Goal: Navigation & Orientation: Find specific page/section

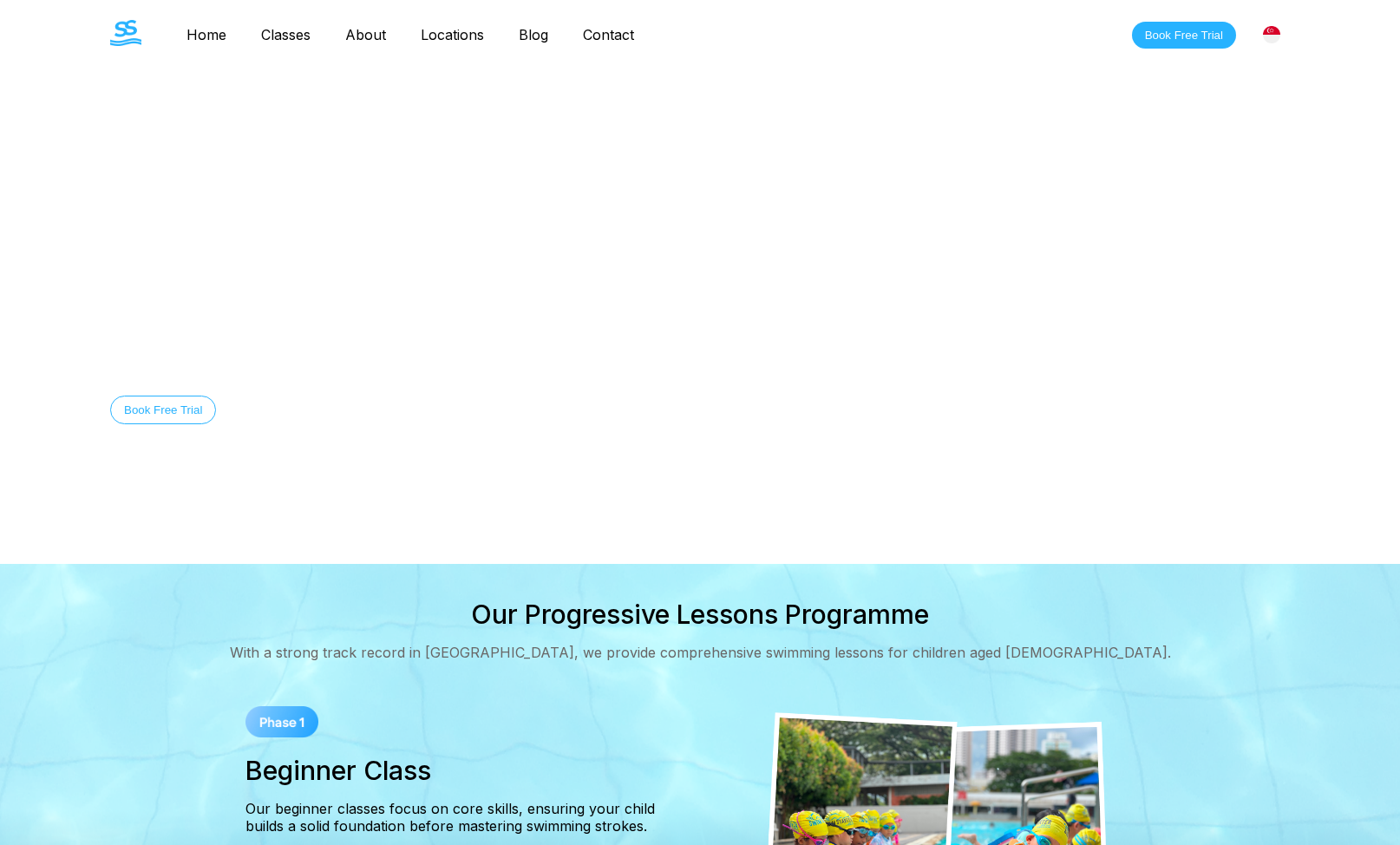
click at [616, 37] on link "Contact" at bounding box center [607, 34] width 86 height 18
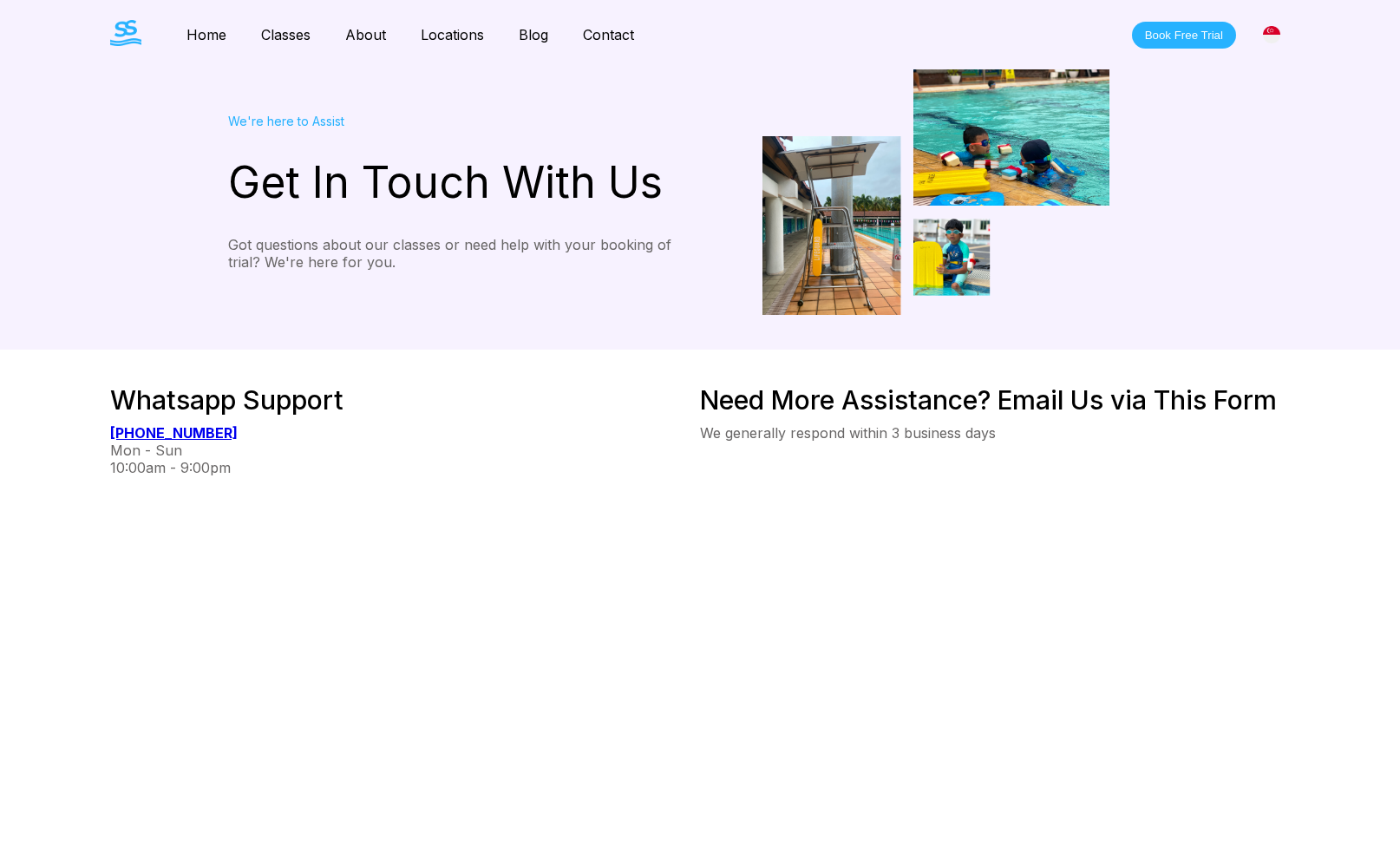
click at [557, 40] on link "Blog" at bounding box center [533, 34] width 64 height 18
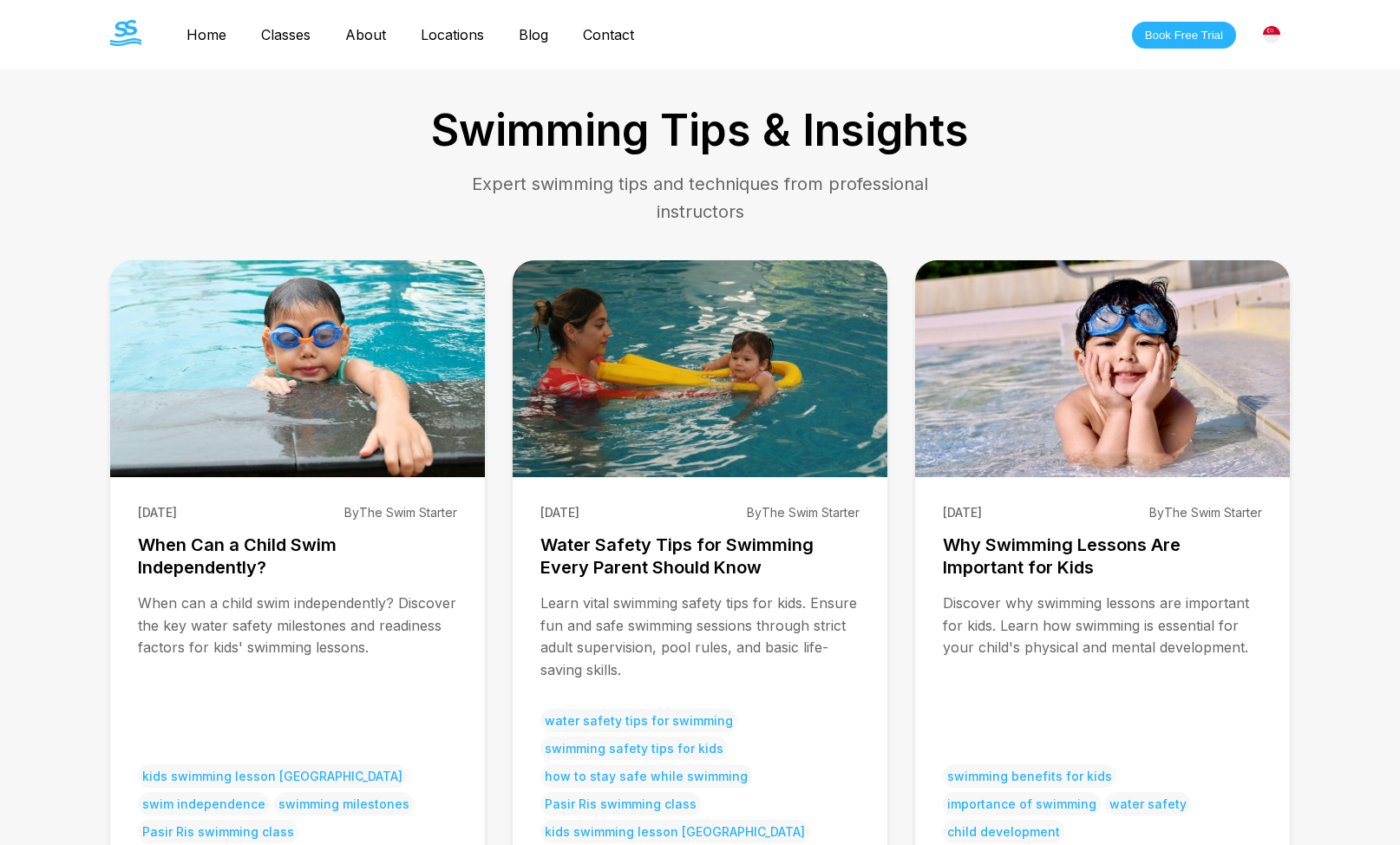
click at [623, 40] on link "Contact" at bounding box center [607, 34] width 86 height 18
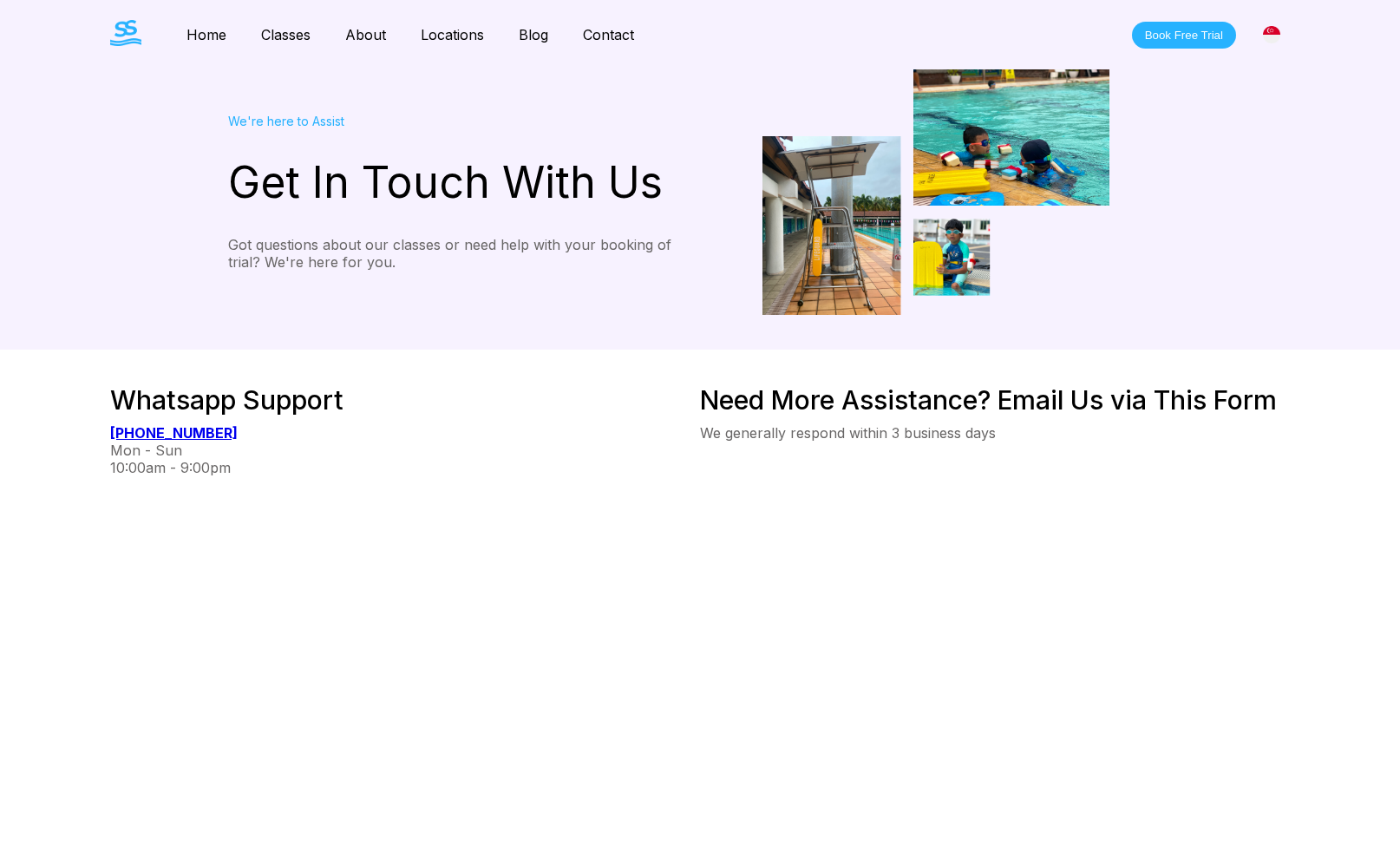
click at [352, 36] on link "About" at bounding box center [365, 34] width 76 height 18
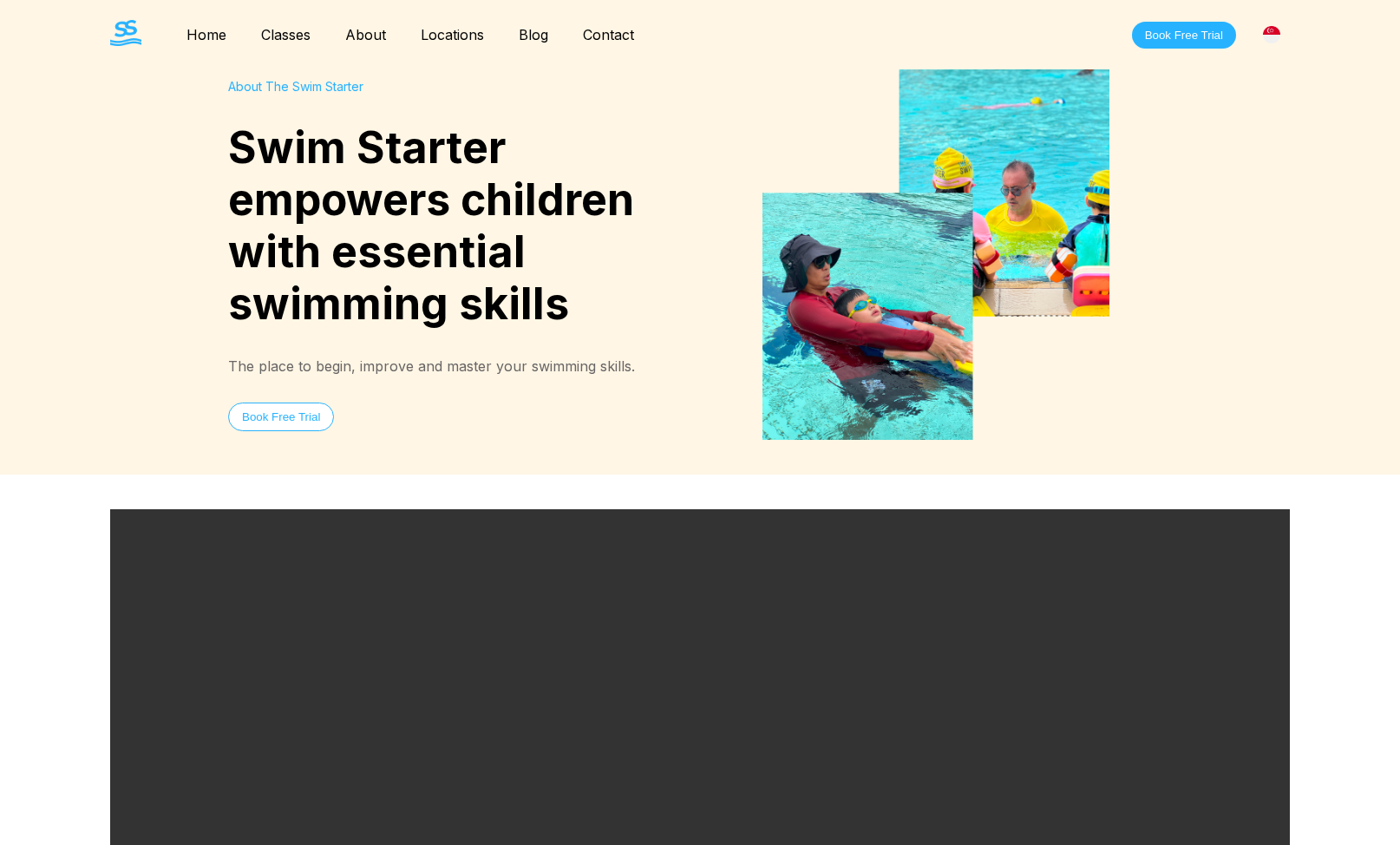
click at [203, 40] on link "Home" at bounding box center [207, 34] width 75 height 18
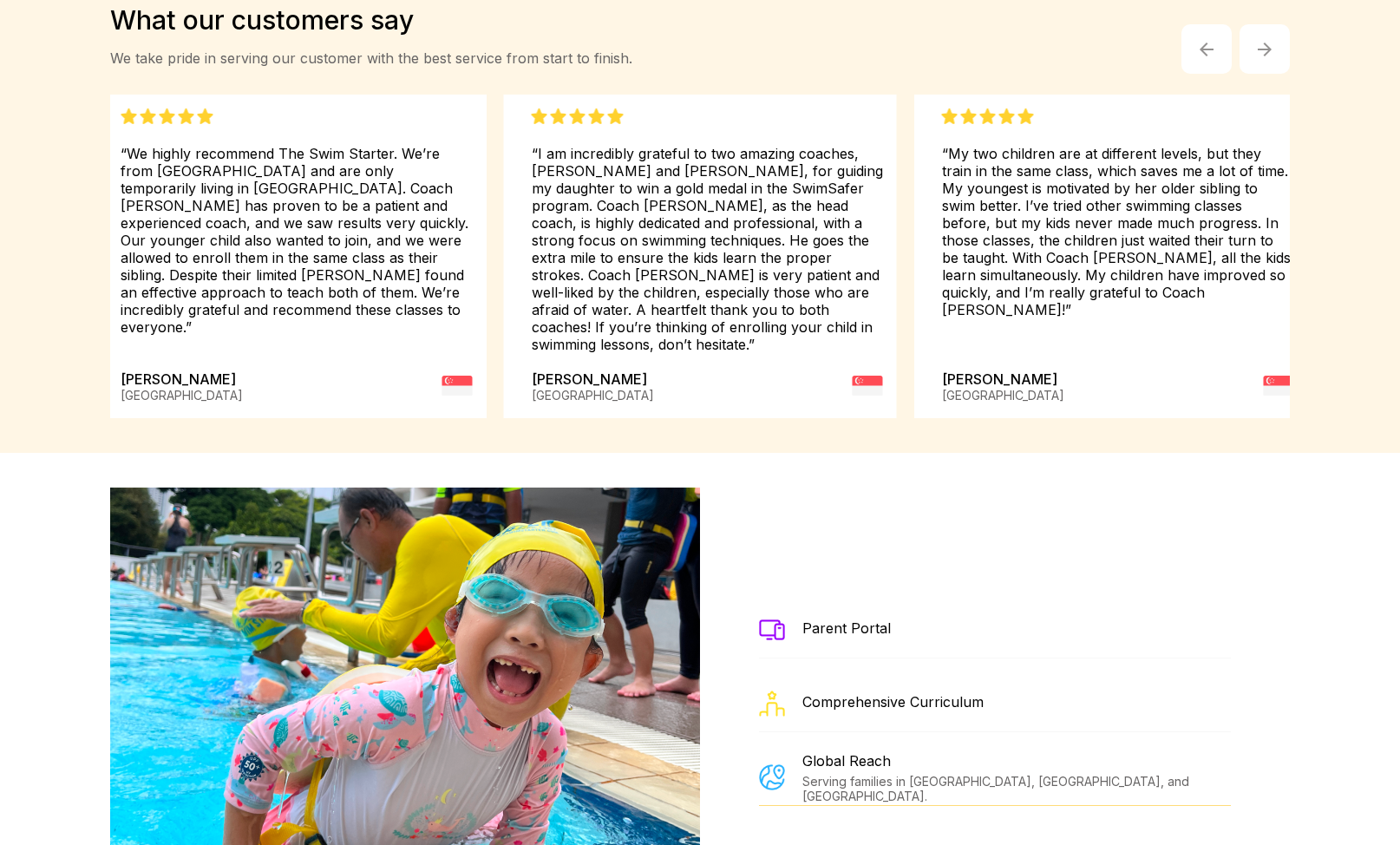
scroll to position [3065, 0]
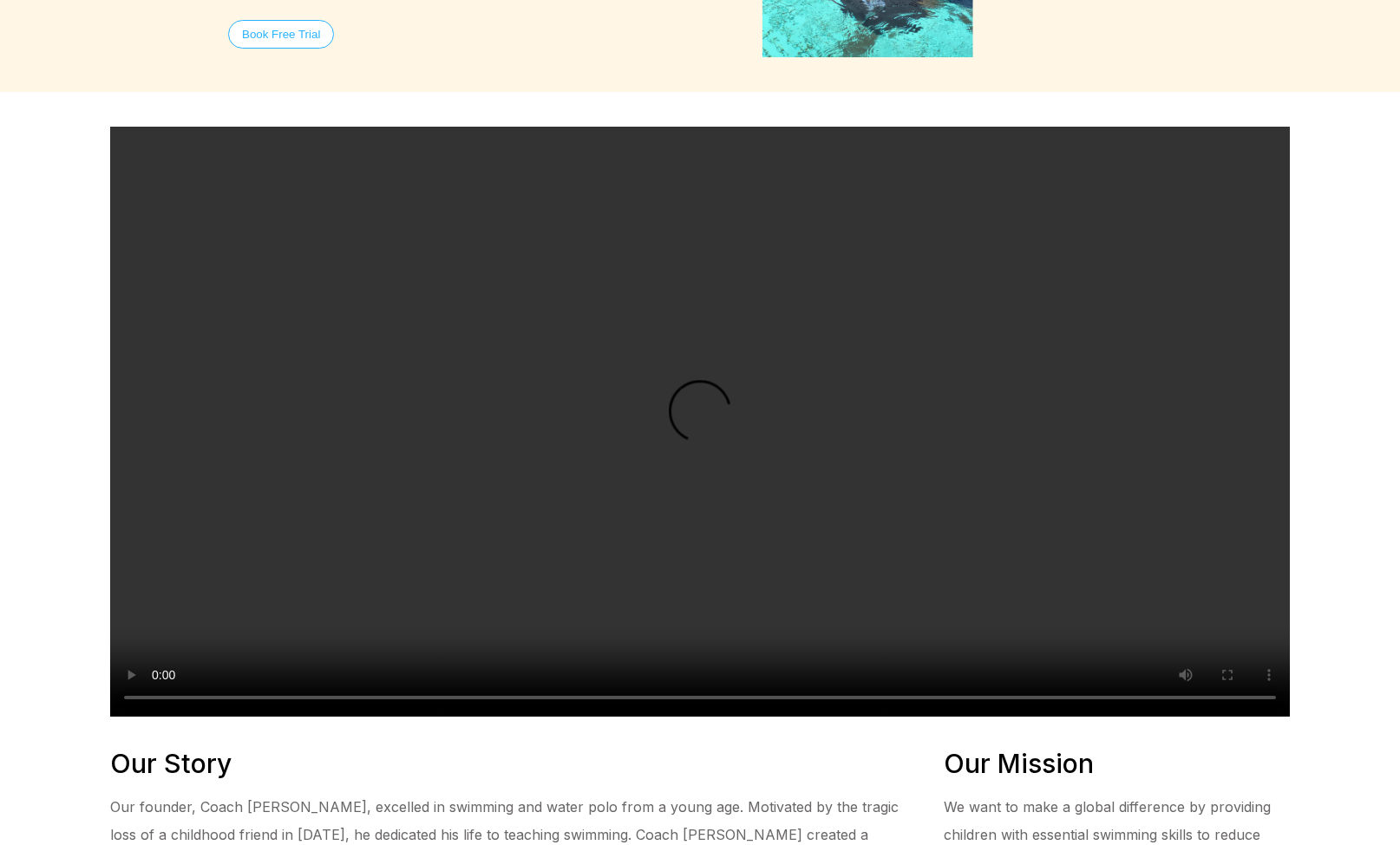
scroll to position [1024, 0]
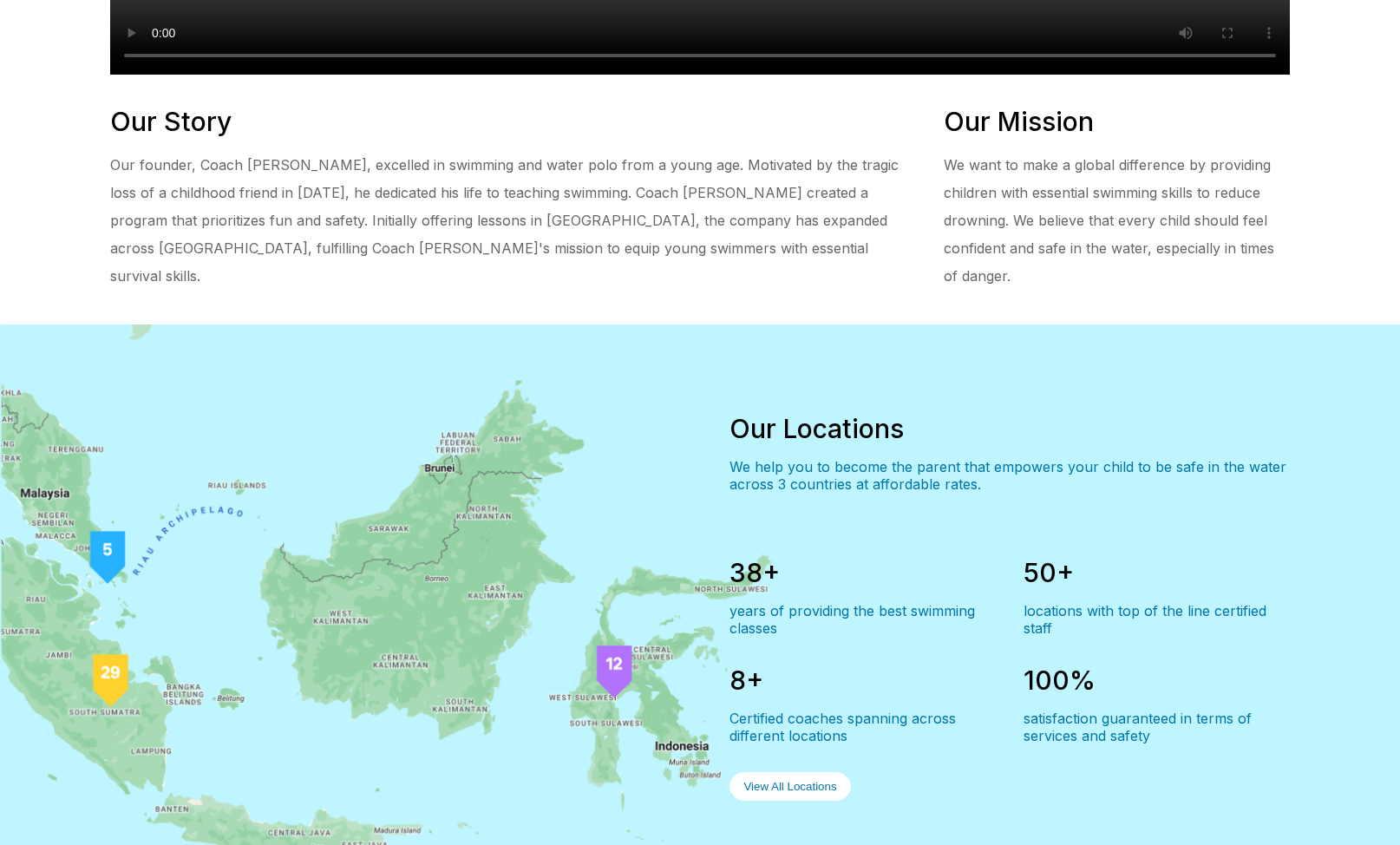
scroll to position [3065, 0]
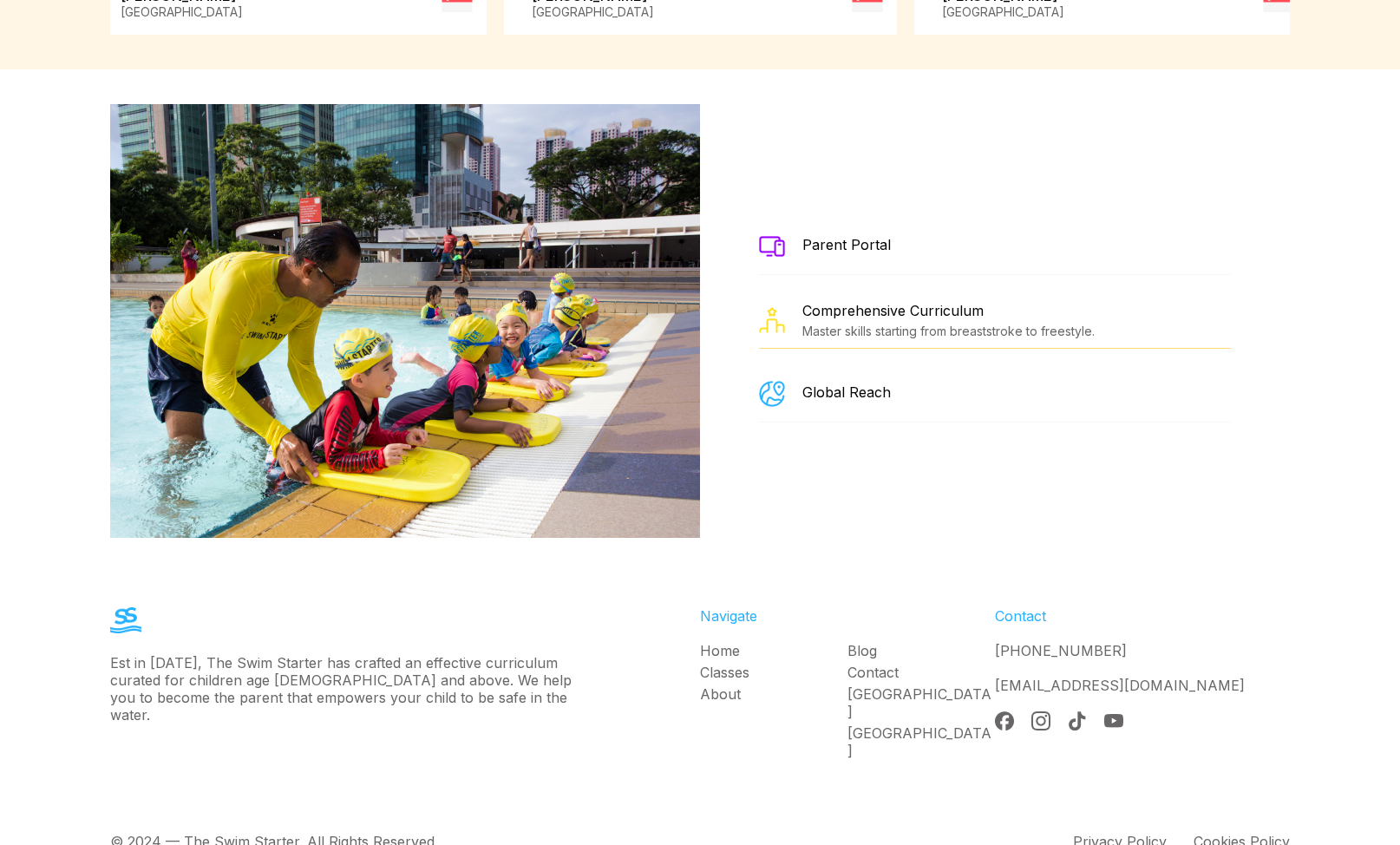
click at [1135, 219] on div "Parent Portal" at bounding box center [994, 246] width 472 height 56
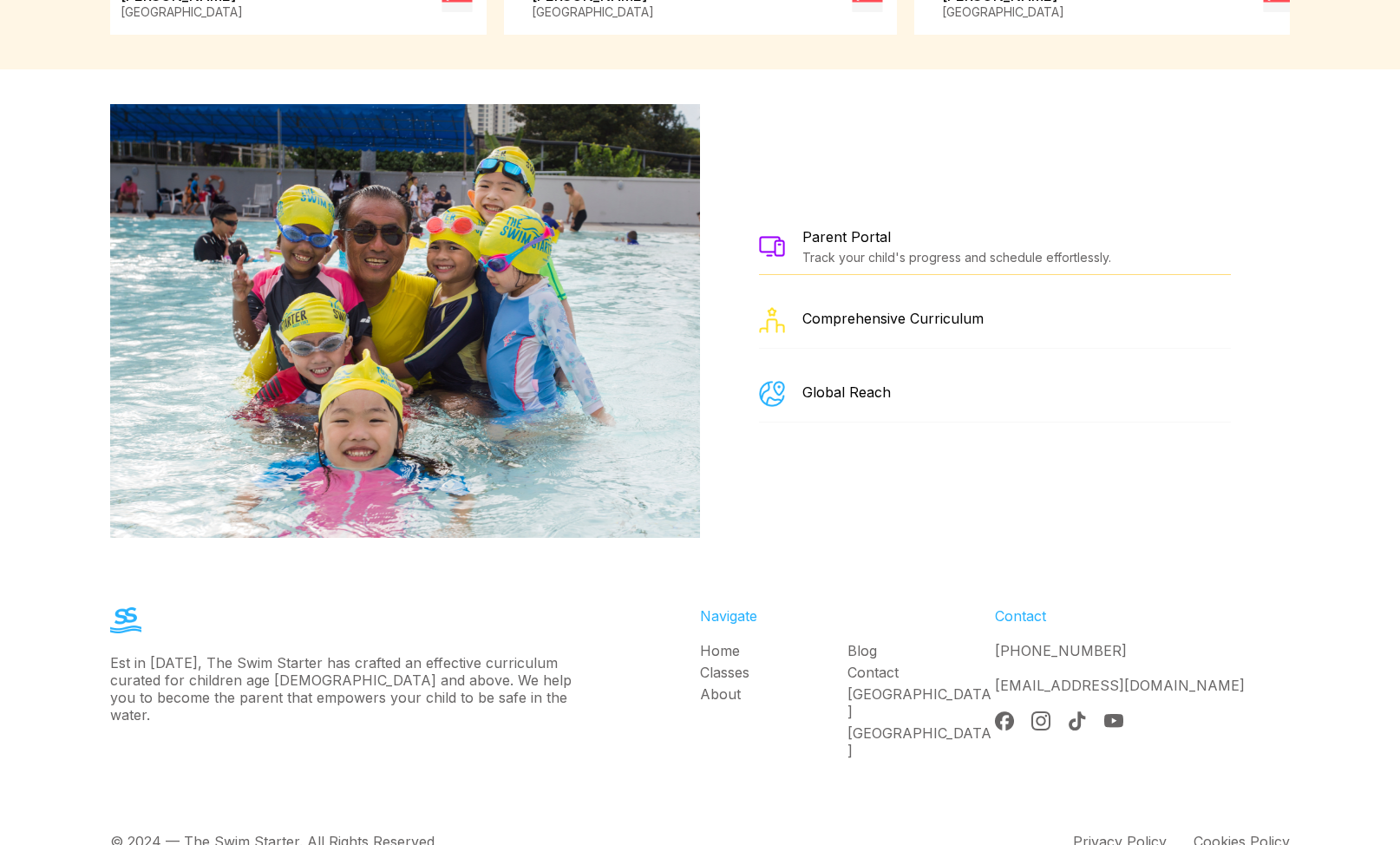
click at [1135, 219] on div "Parent Portal Track your child's progress and schedule effortlessly." at bounding box center [994, 246] width 472 height 56
click at [1005, 171] on div "Parent Portal Track your child's progress and schedule effortlessly. Comprehens…" at bounding box center [994, 321] width 590 height 433
click at [1031, 160] on div "Parent Portal Track your child's progress and schedule effortlessly. Comprehens…" at bounding box center [994, 321] width 590 height 433
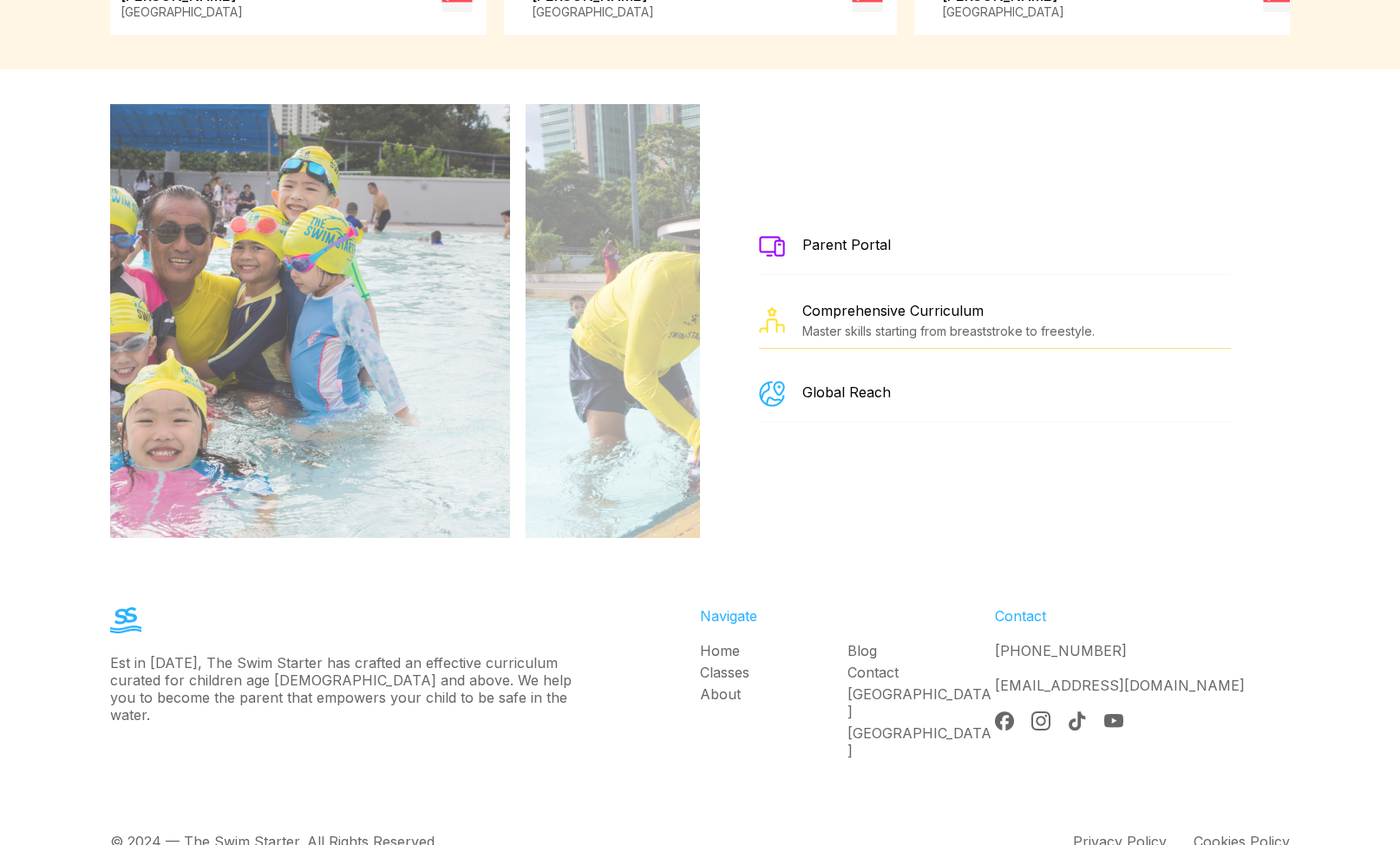
click at [1031, 160] on div "Parent Portal Comprehensive Curriculum Master skills starting from breaststroke…" at bounding box center [994, 321] width 590 height 433
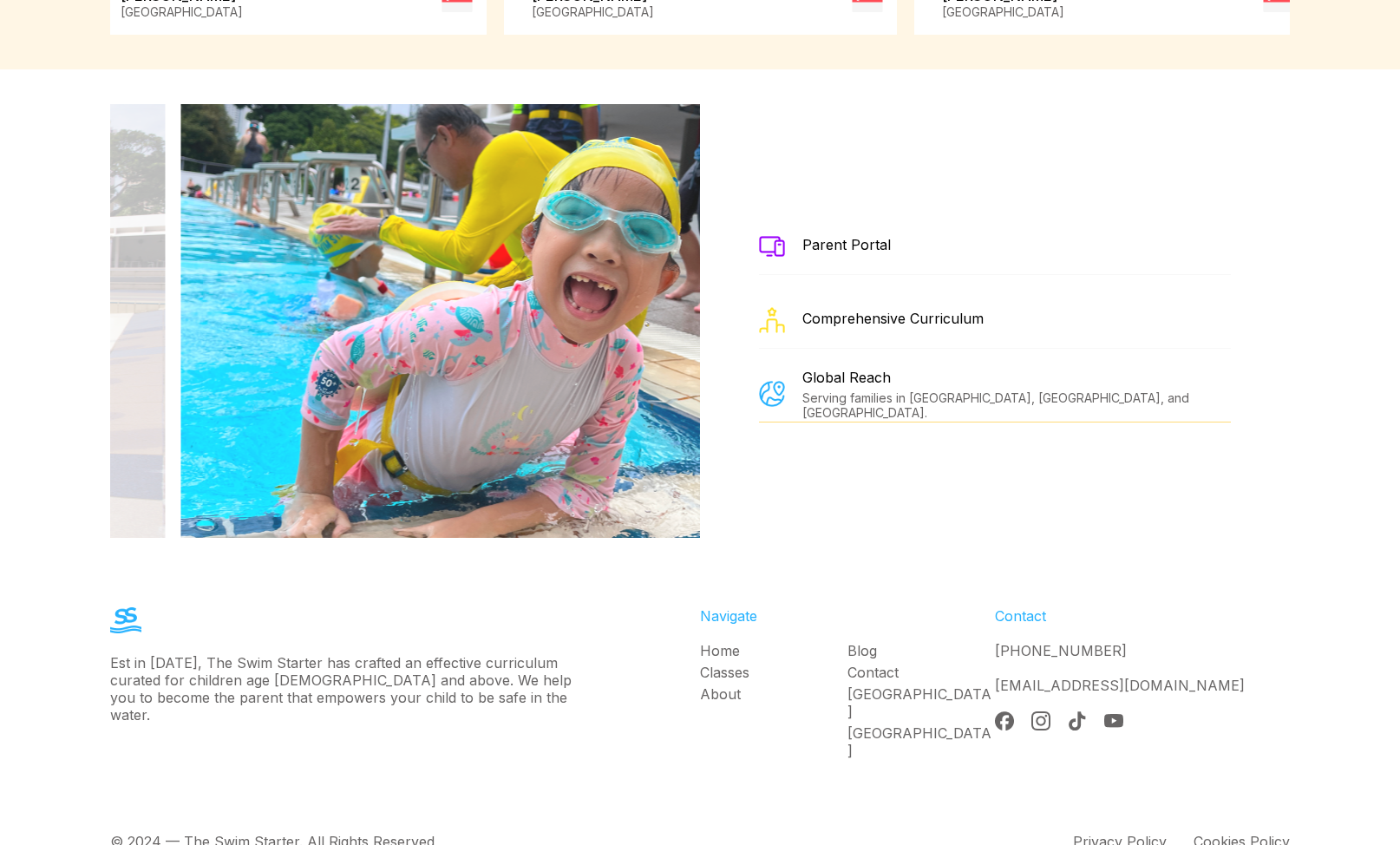
click at [834, 236] on div "Parent Portal" at bounding box center [847, 245] width 89 height 18
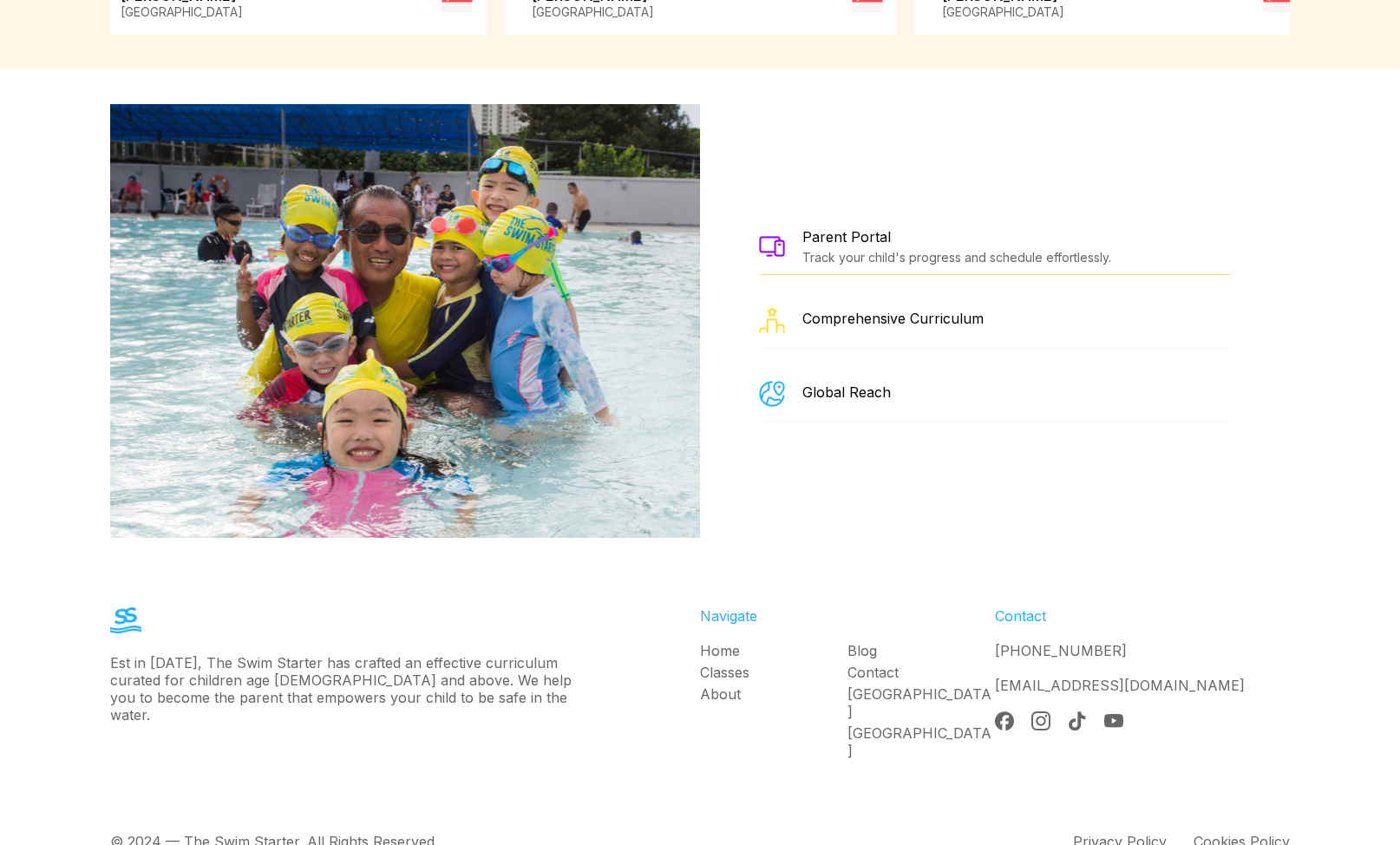
click at [842, 244] on div "Parent Portal Track your child's progress and schedule effortlessly." at bounding box center [994, 246] width 472 height 56
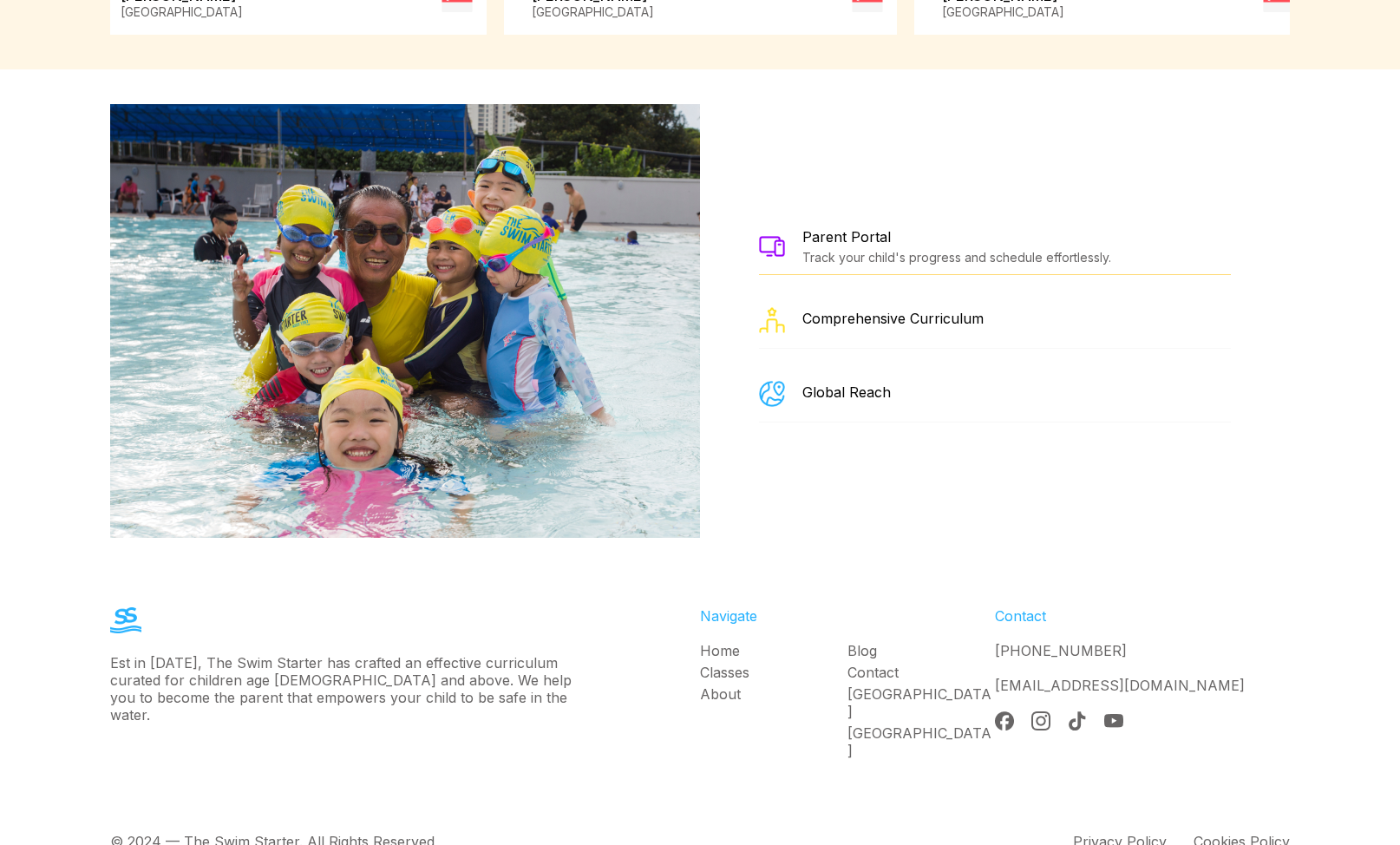
click at [771, 236] on img at bounding box center [772, 246] width 26 height 20
click at [840, 228] on div "Parent Portal" at bounding box center [957, 237] width 309 height 18
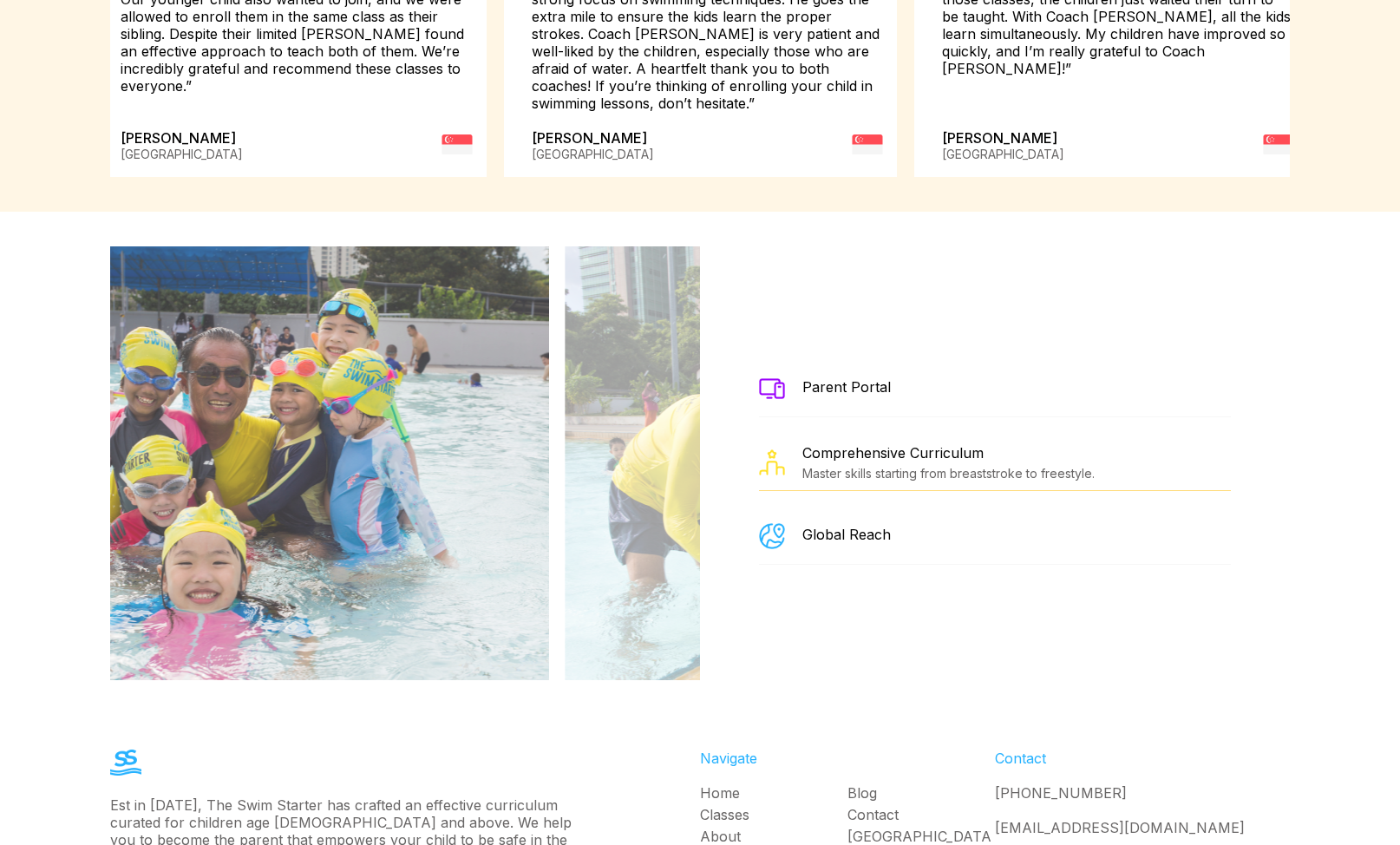
scroll to position [2737, 0]
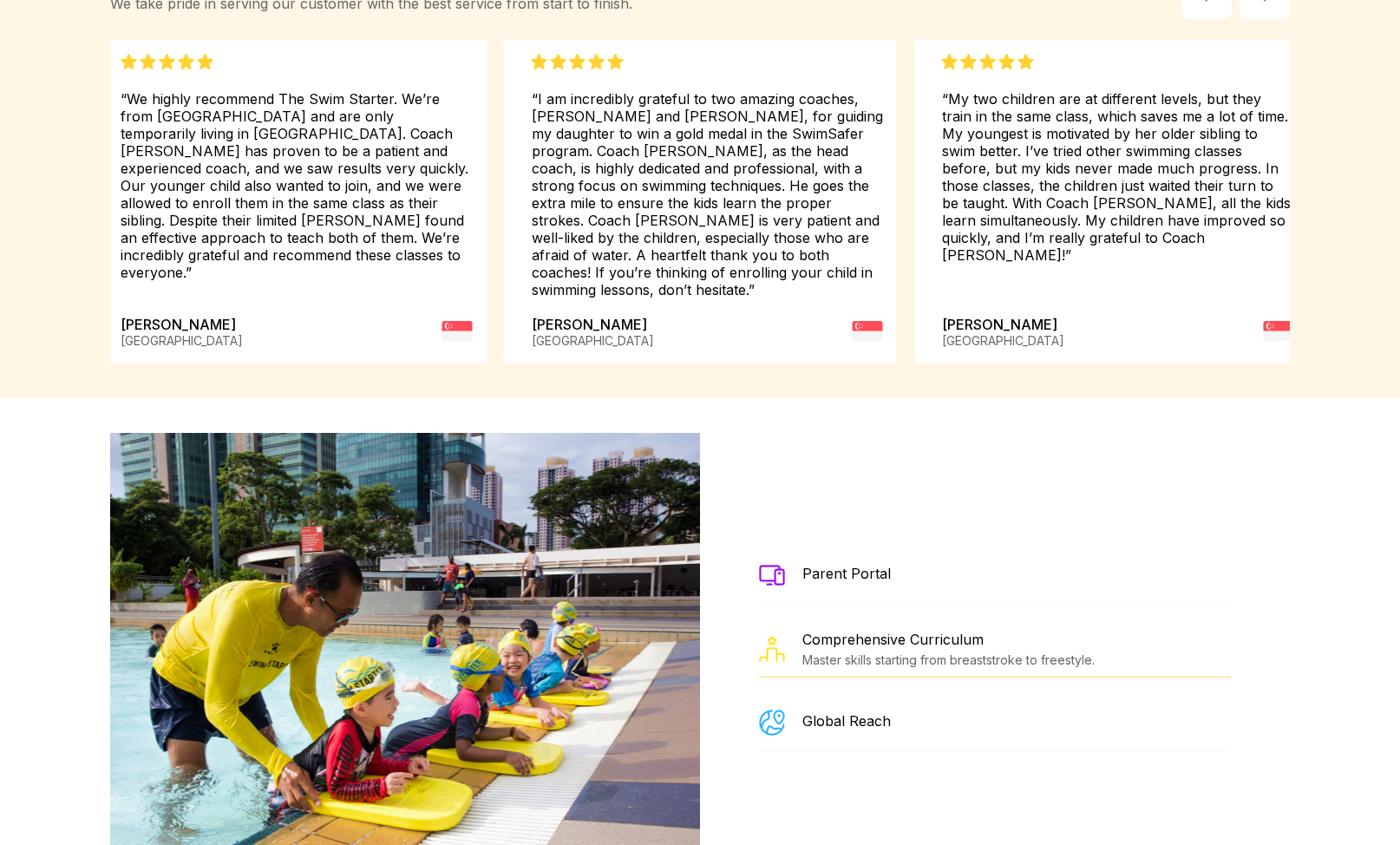
click at [837, 565] on div "Parent Portal" at bounding box center [847, 574] width 89 height 18
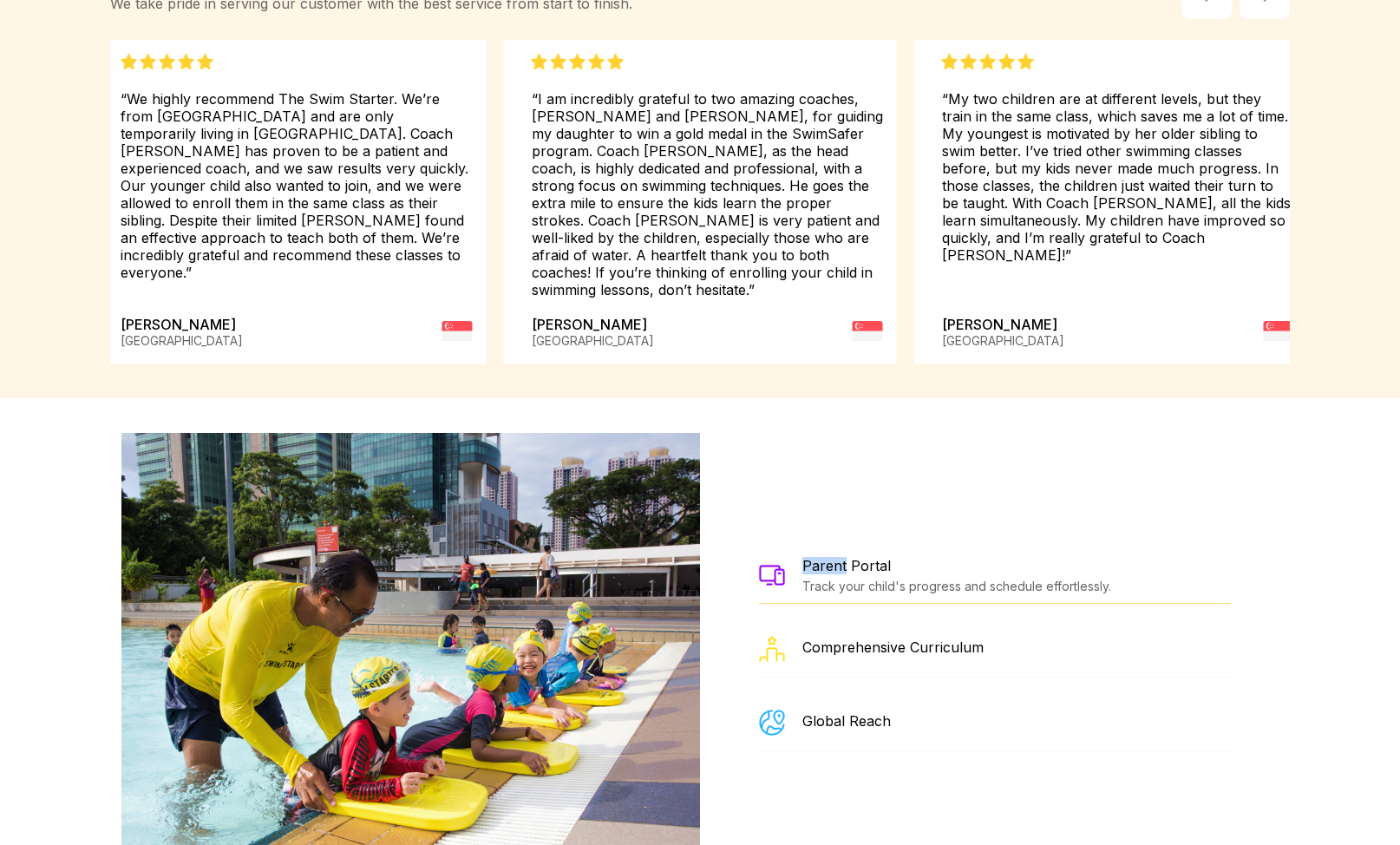
click at [837, 557] on div "Parent Portal" at bounding box center [957, 566] width 309 height 18
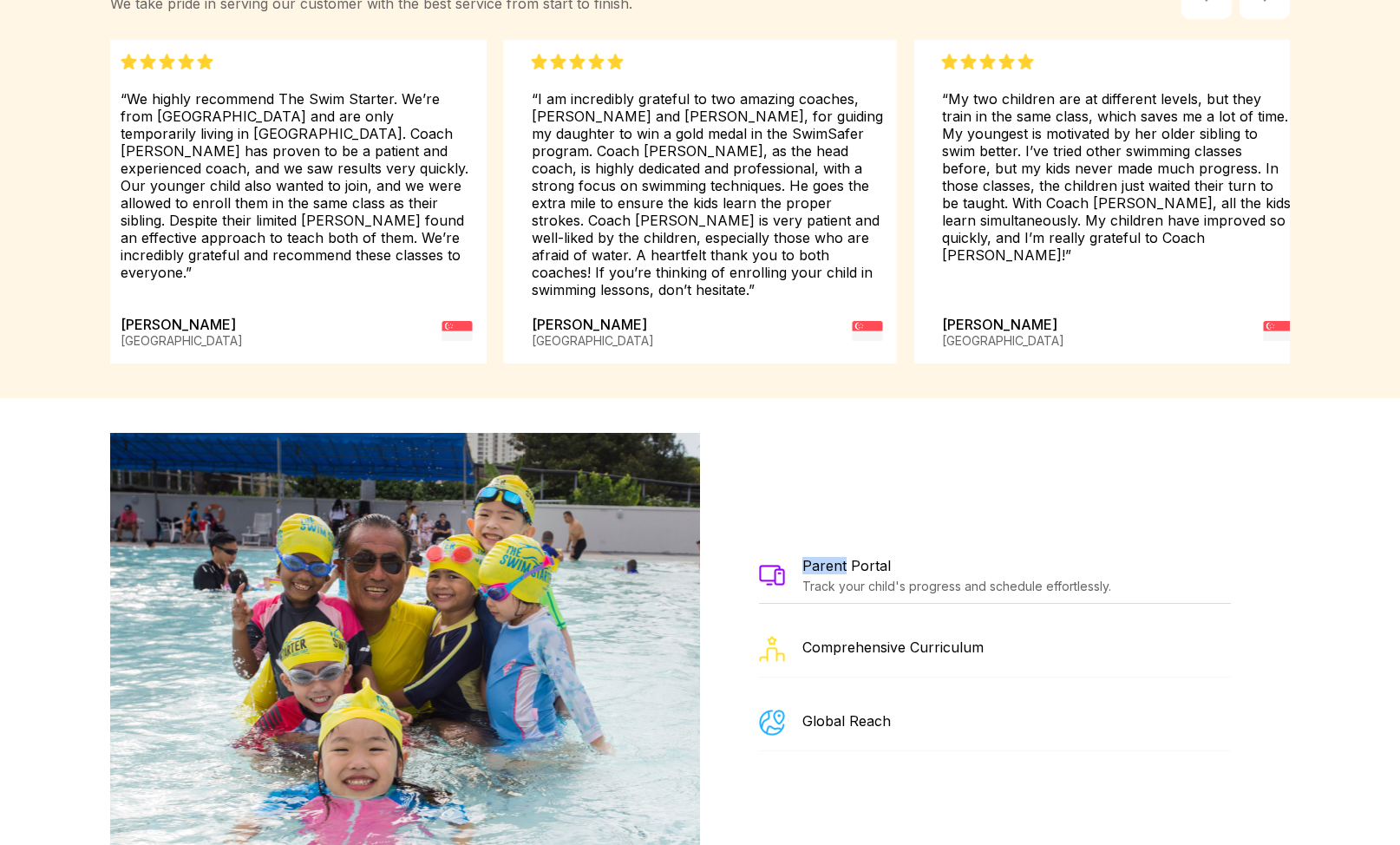
click at [776, 565] on img at bounding box center [772, 575] width 26 height 20
click at [880, 579] on div "Track your child's progress and schedule effortlessly." at bounding box center [957, 586] width 309 height 15
click at [767, 565] on img at bounding box center [772, 575] width 26 height 20
click at [769, 565] on img at bounding box center [772, 575] width 26 height 20
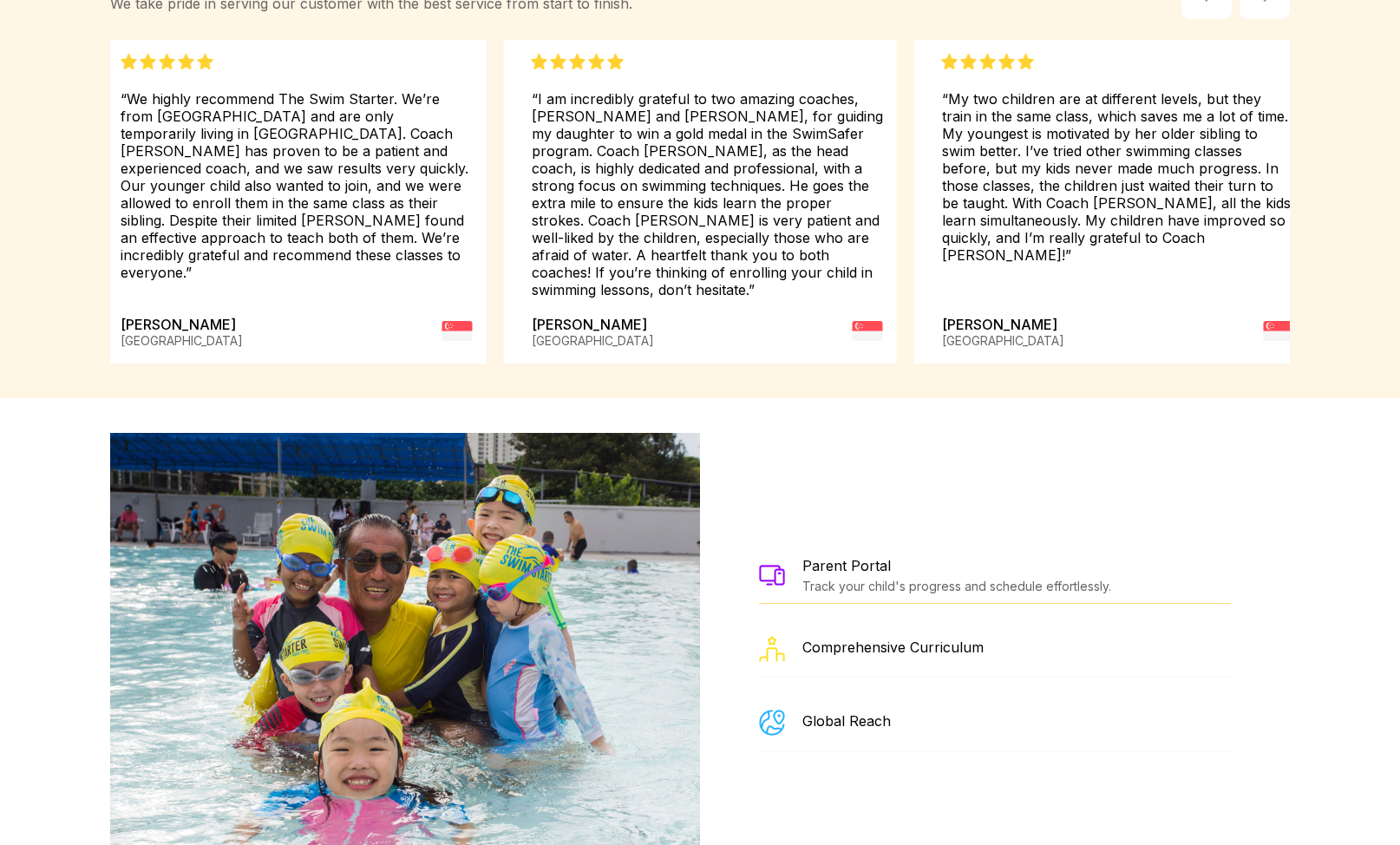
click at [769, 565] on img at bounding box center [772, 575] width 26 height 20
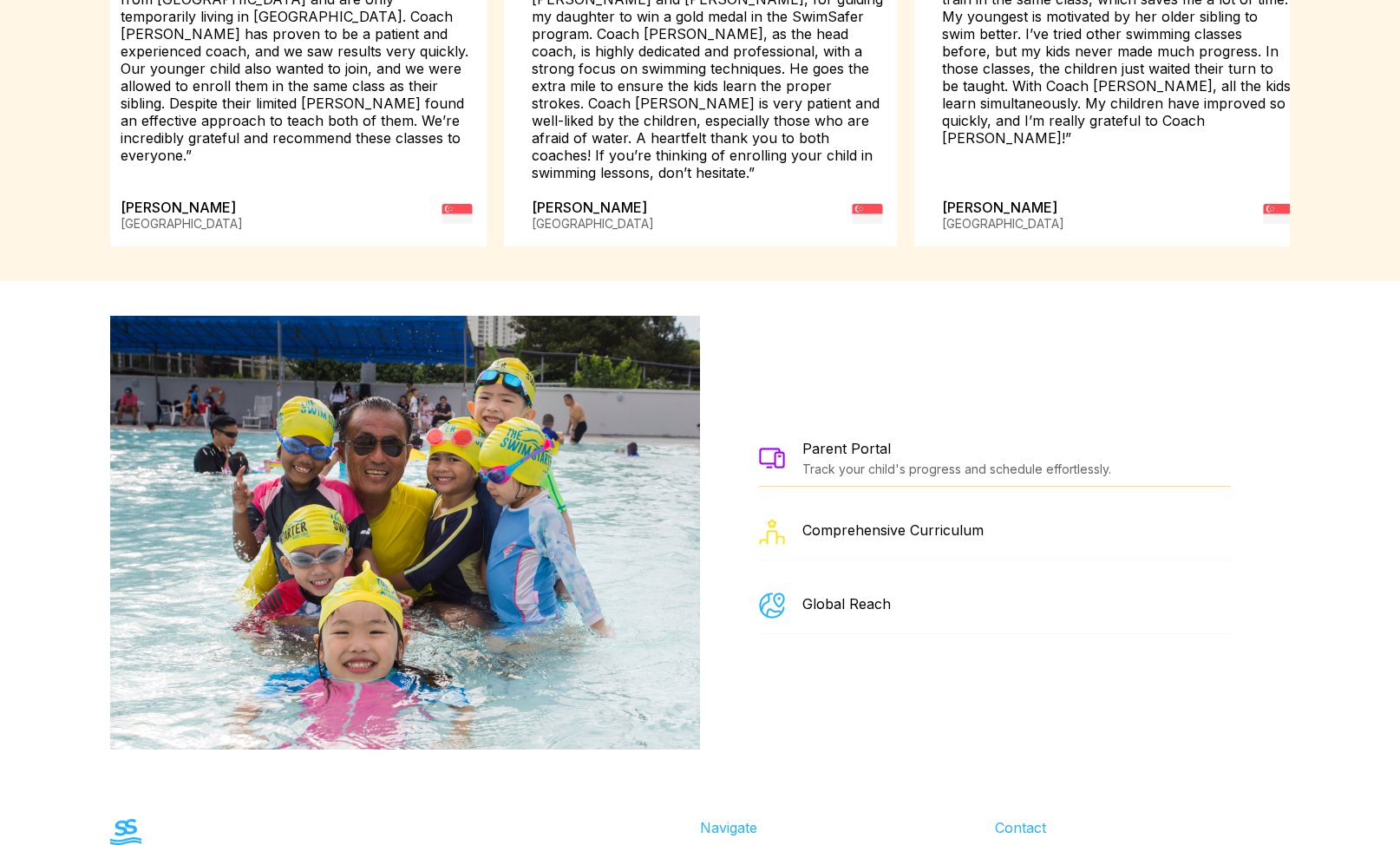
scroll to position [2975, 0]
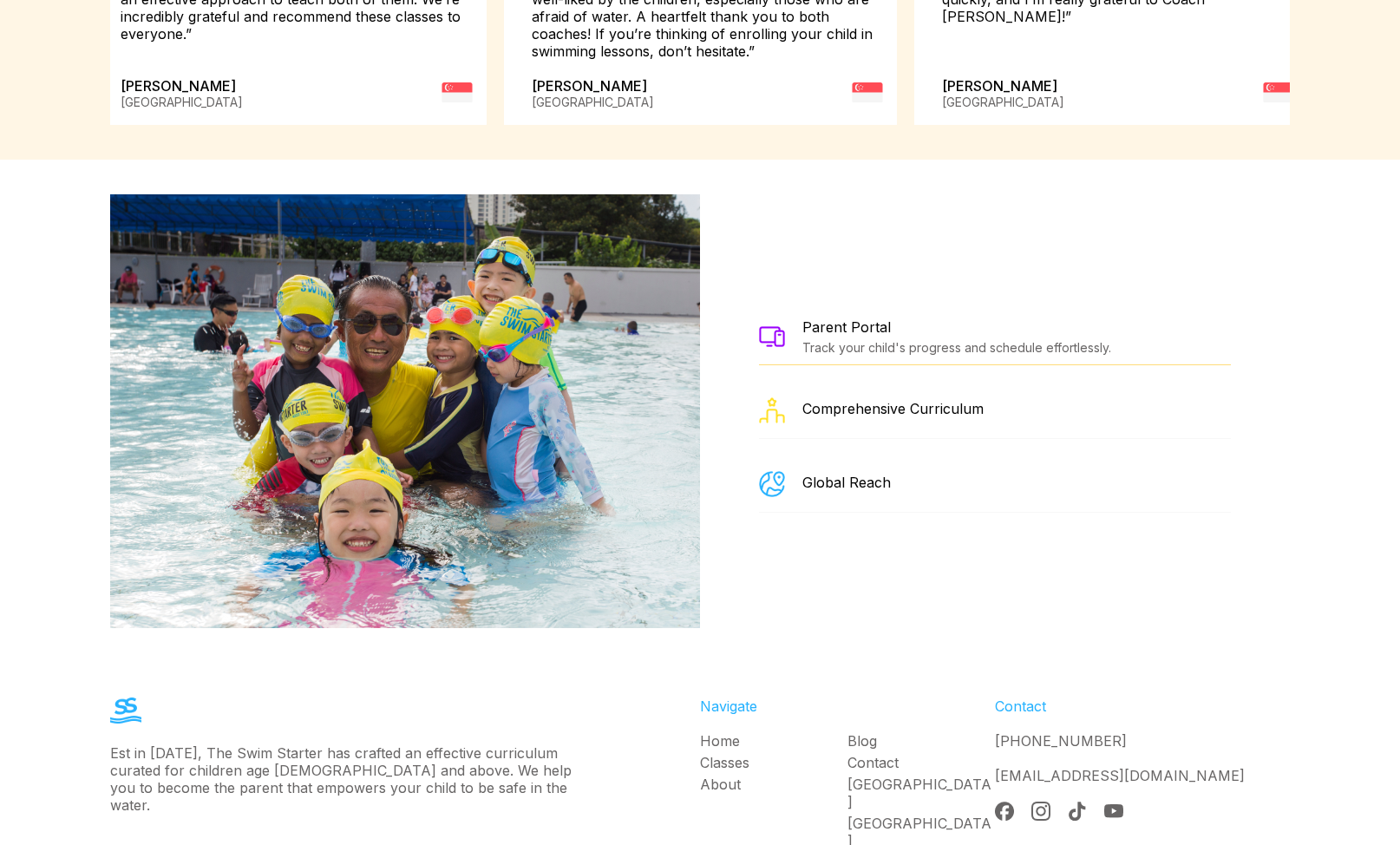
click at [916, 400] on div "Comprehensive Curriculum" at bounding box center [893, 409] width 181 height 18
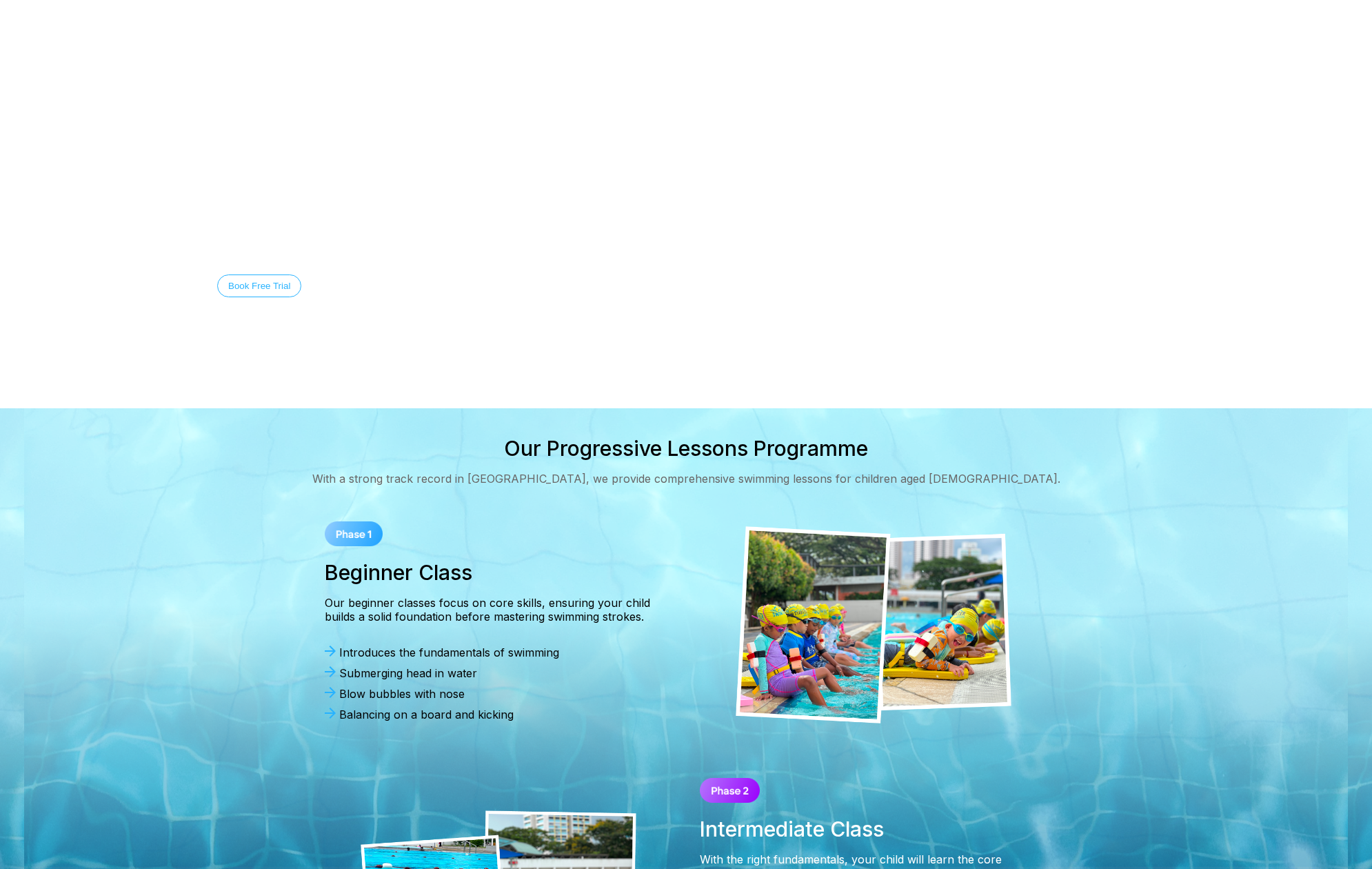
scroll to position [0, 0]
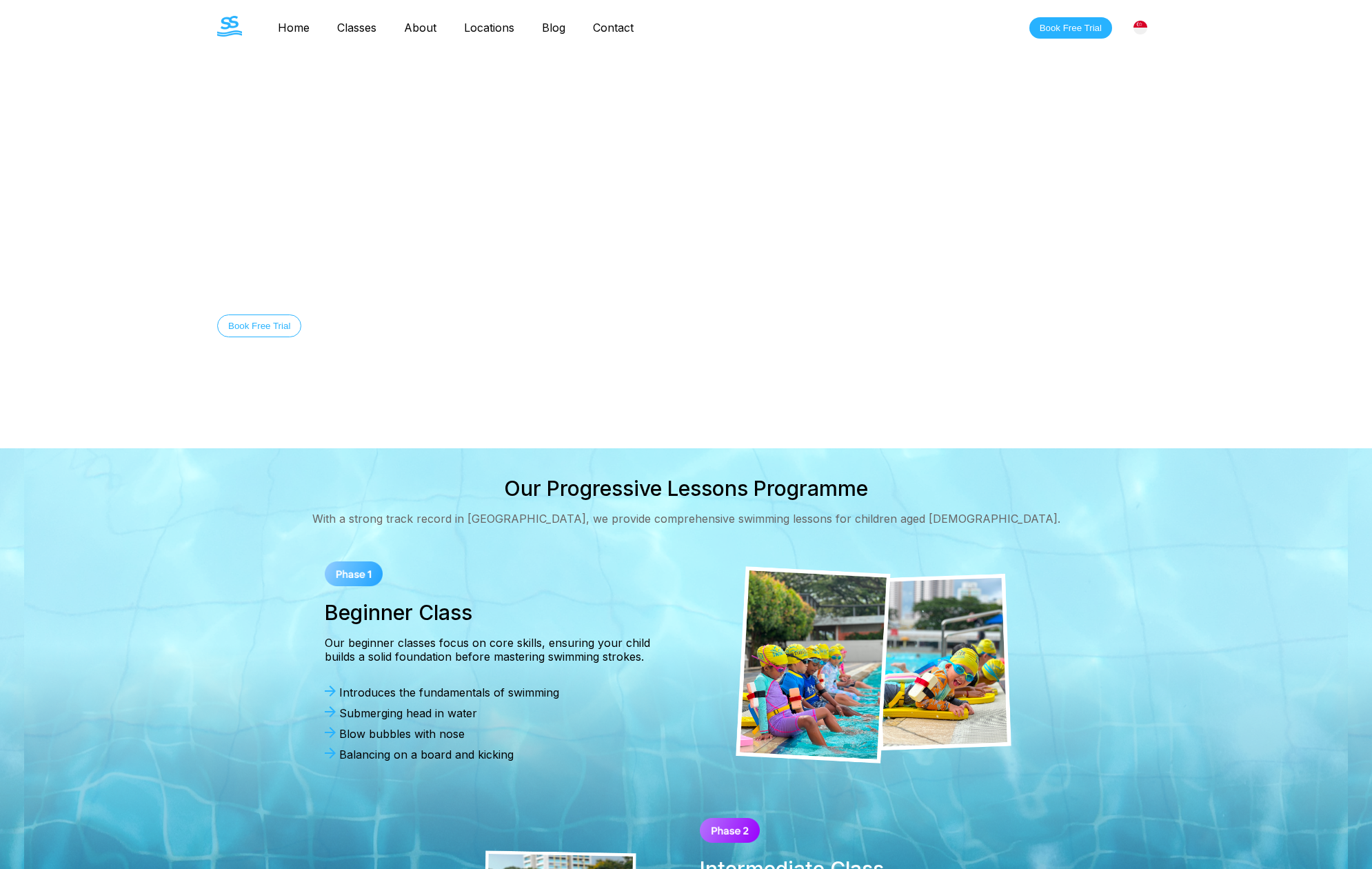
click at [364, 29] on link "Classes" at bounding box center [356, 27] width 67 height 14
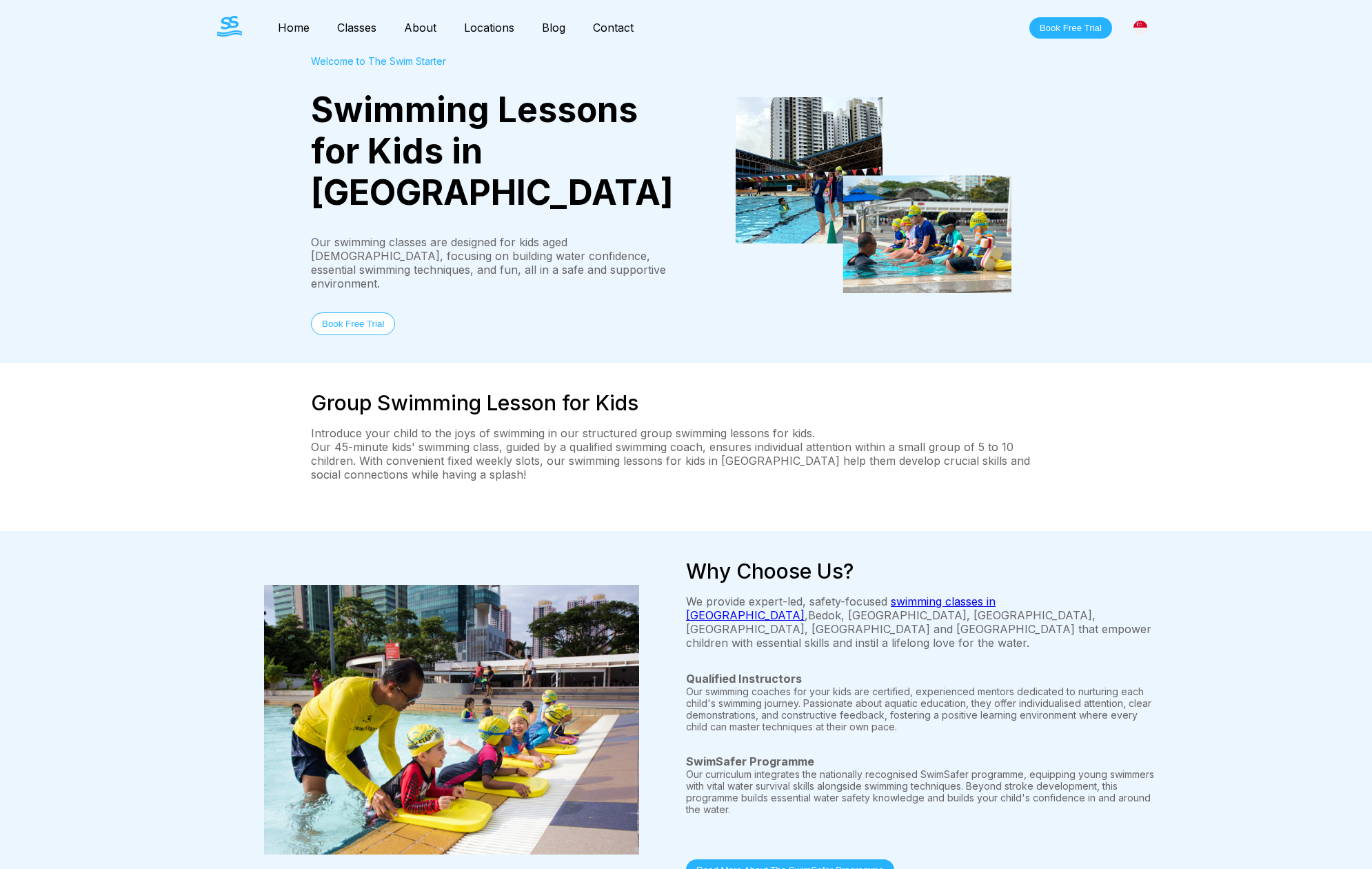
click at [348, 26] on link "Classes" at bounding box center [356, 27] width 67 height 14
click at [409, 27] on link "About" at bounding box center [420, 27] width 60 height 14
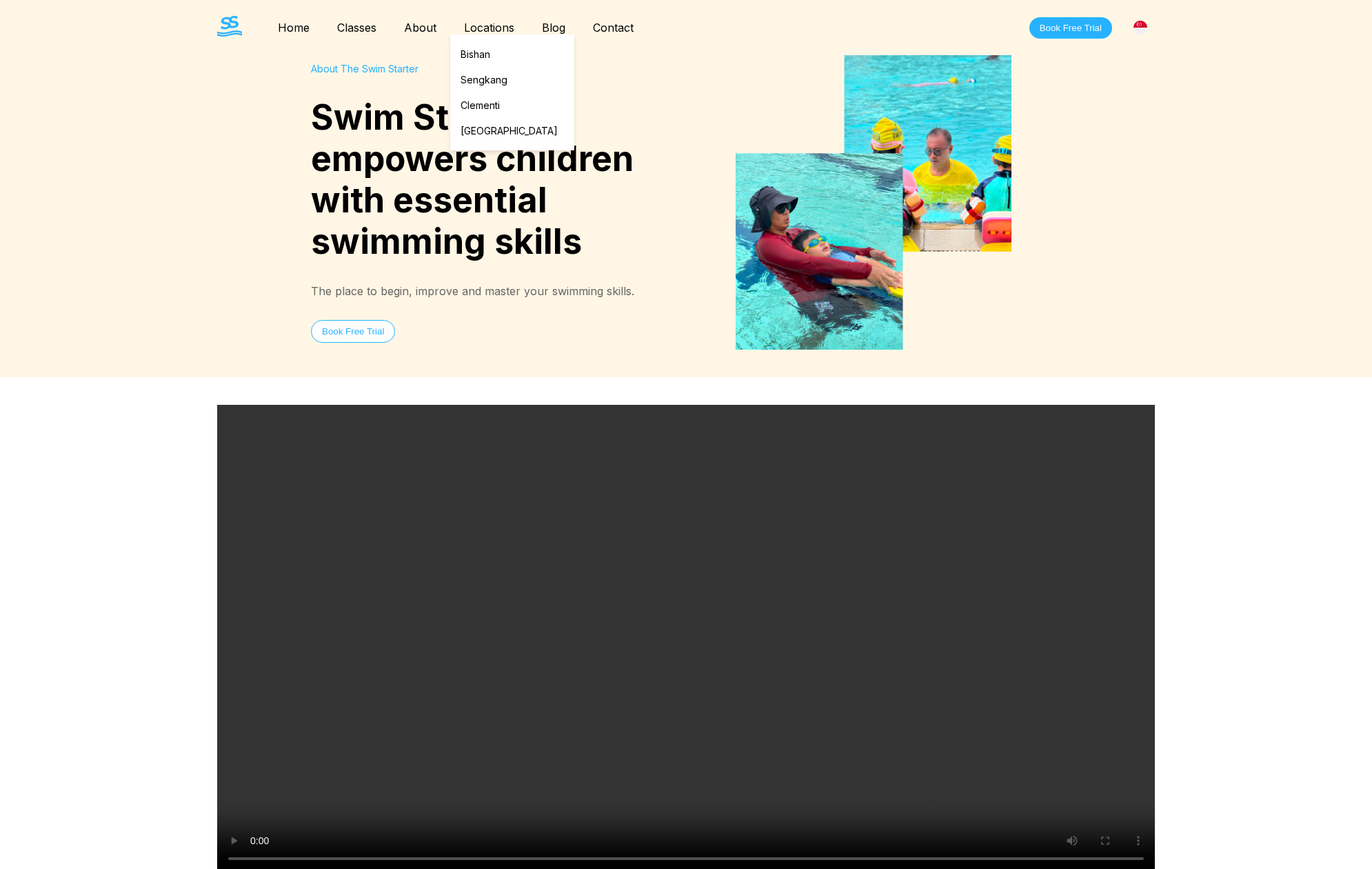
click at [489, 28] on link "Locations" at bounding box center [489, 27] width 78 height 14
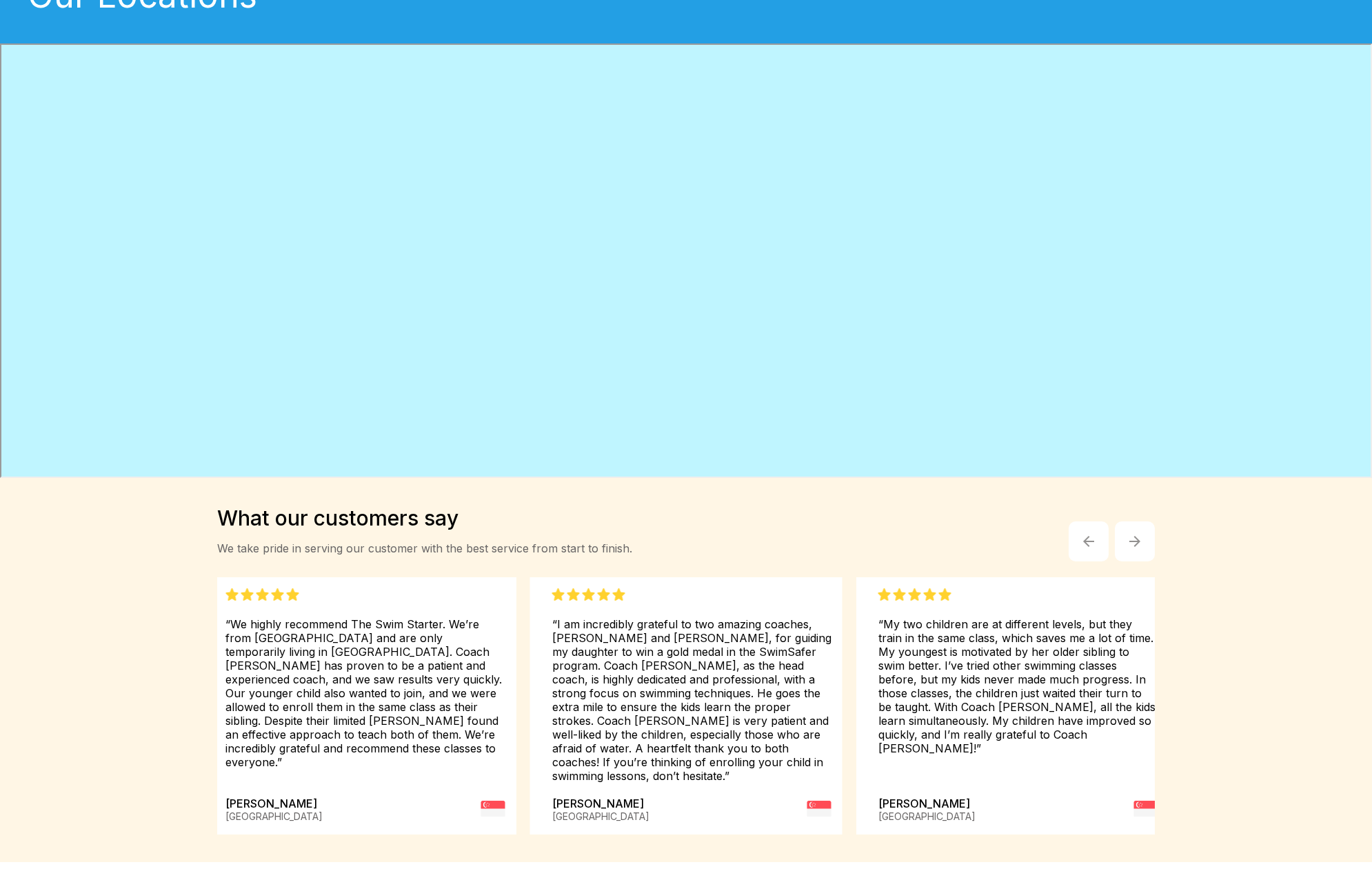
scroll to position [127, 0]
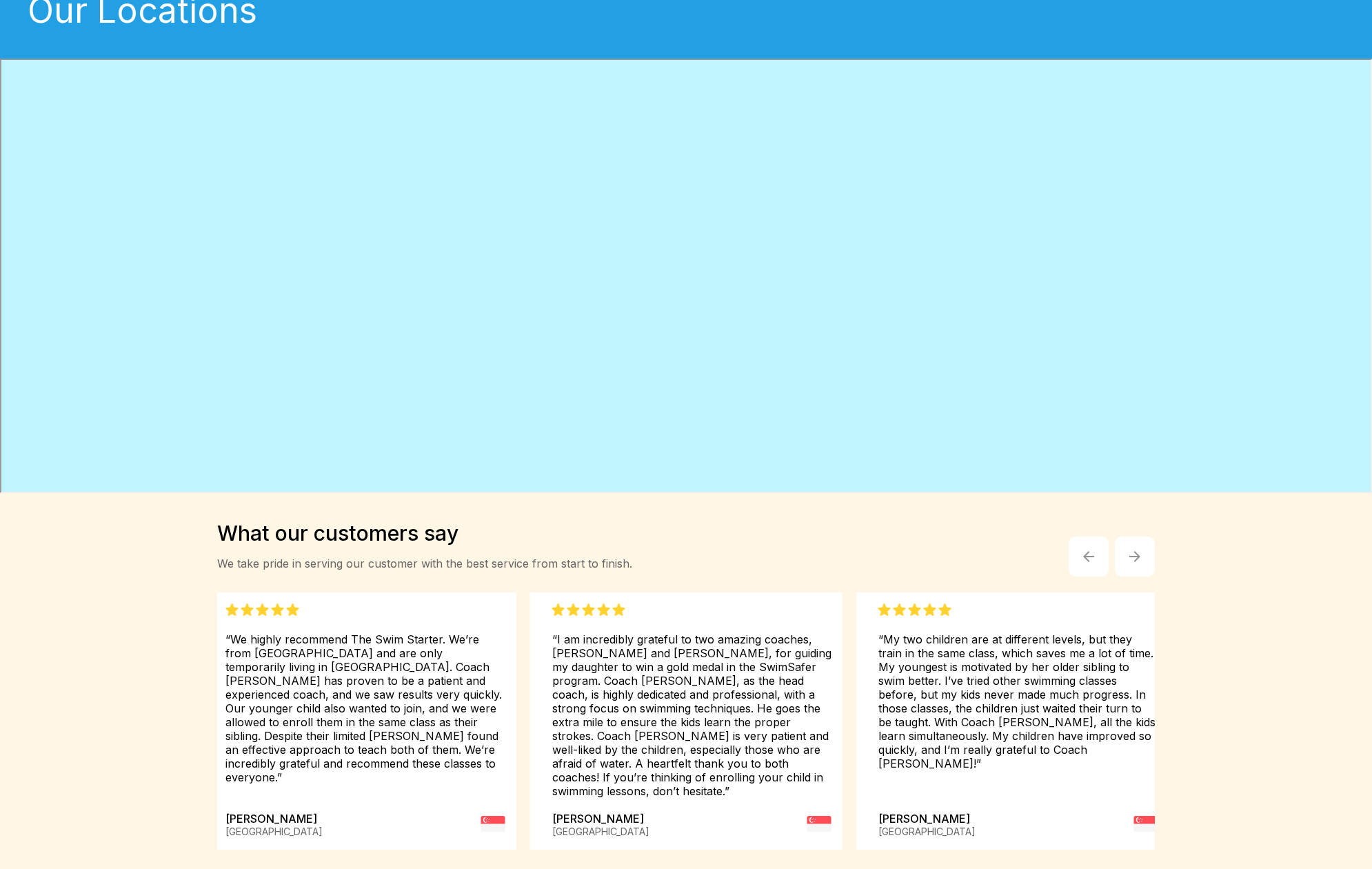
click at [1112, 546] on button "button" at bounding box center [1135, 556] width 40 height 40
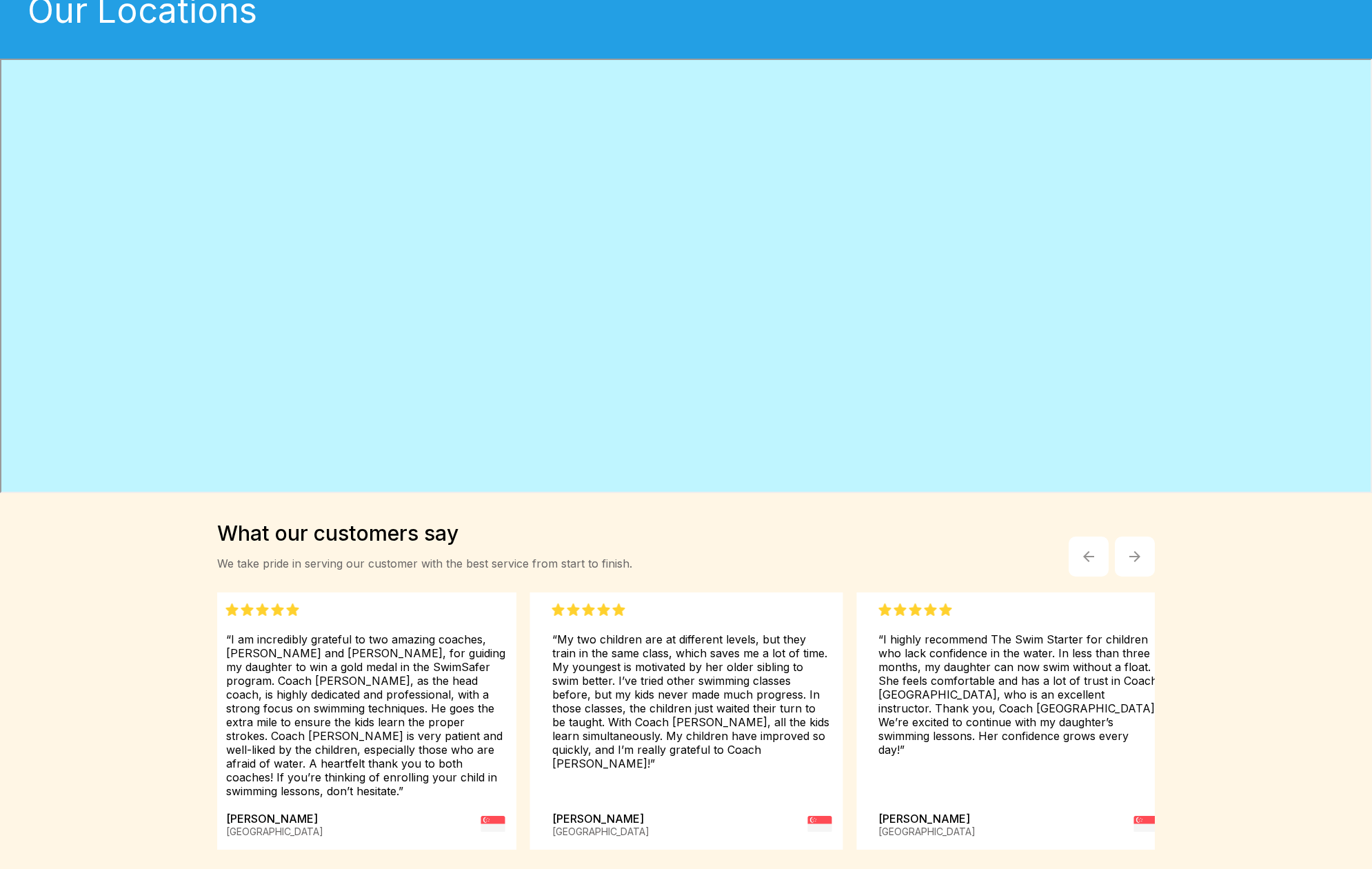
click at [1112, 546] on button "button" at bounding box center [1135, 556] width 40 height 40
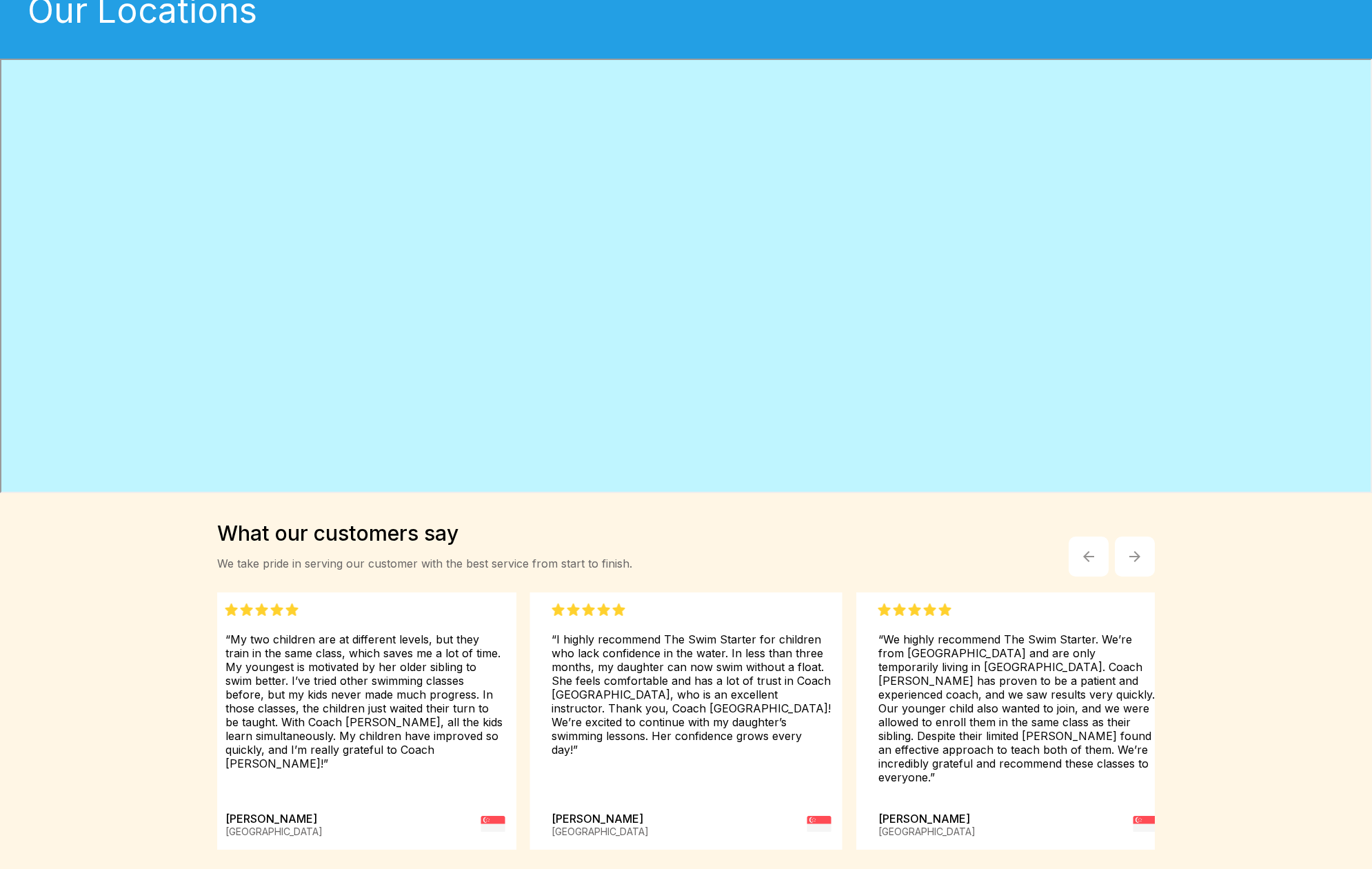
click at [1112, 546] on button "button" at bounding box center [1135, 556] width 40 height 40
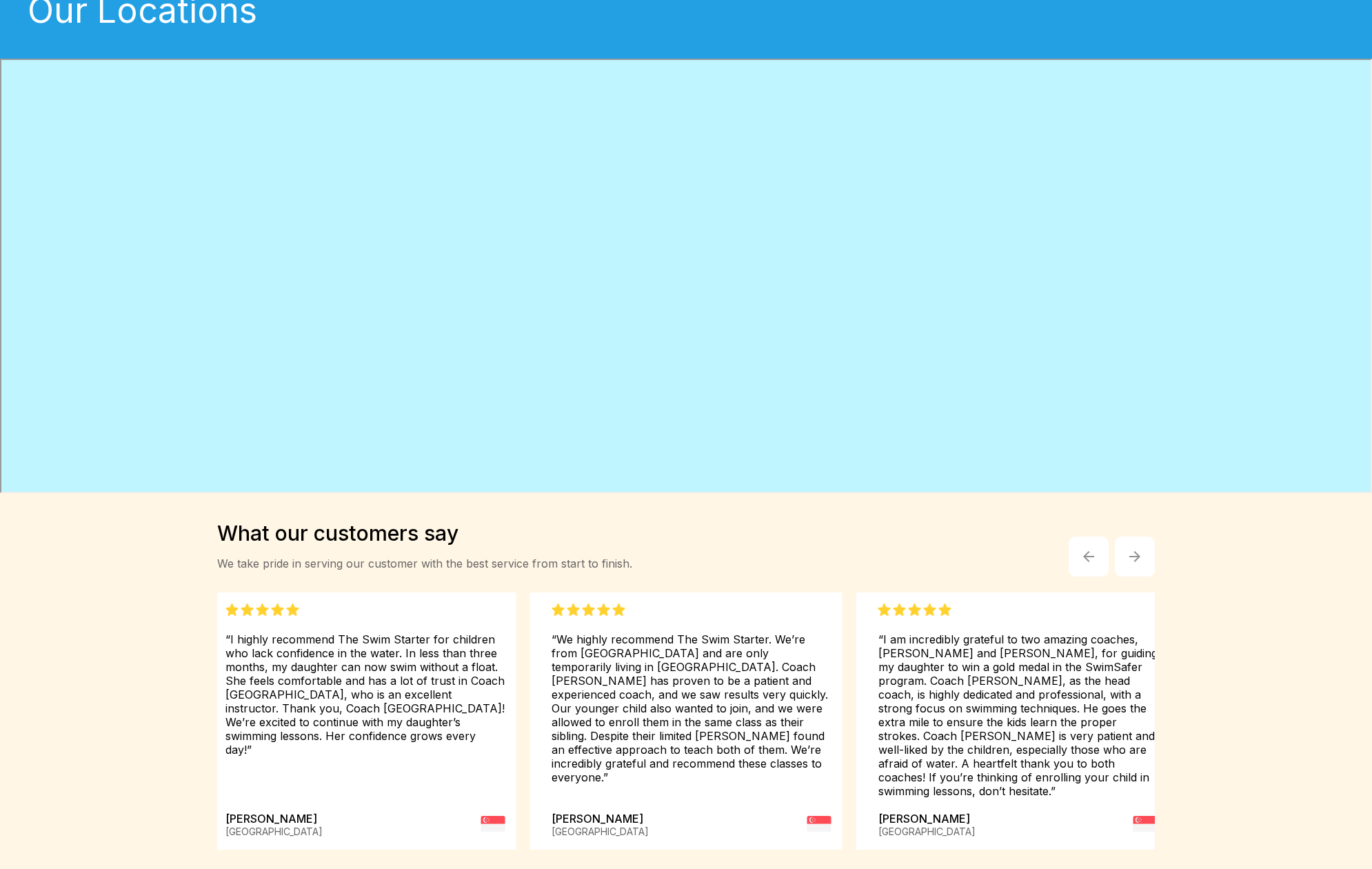
click at [1112, 546] on button "button" at bounding box center [1135, 556] width 40 height 40
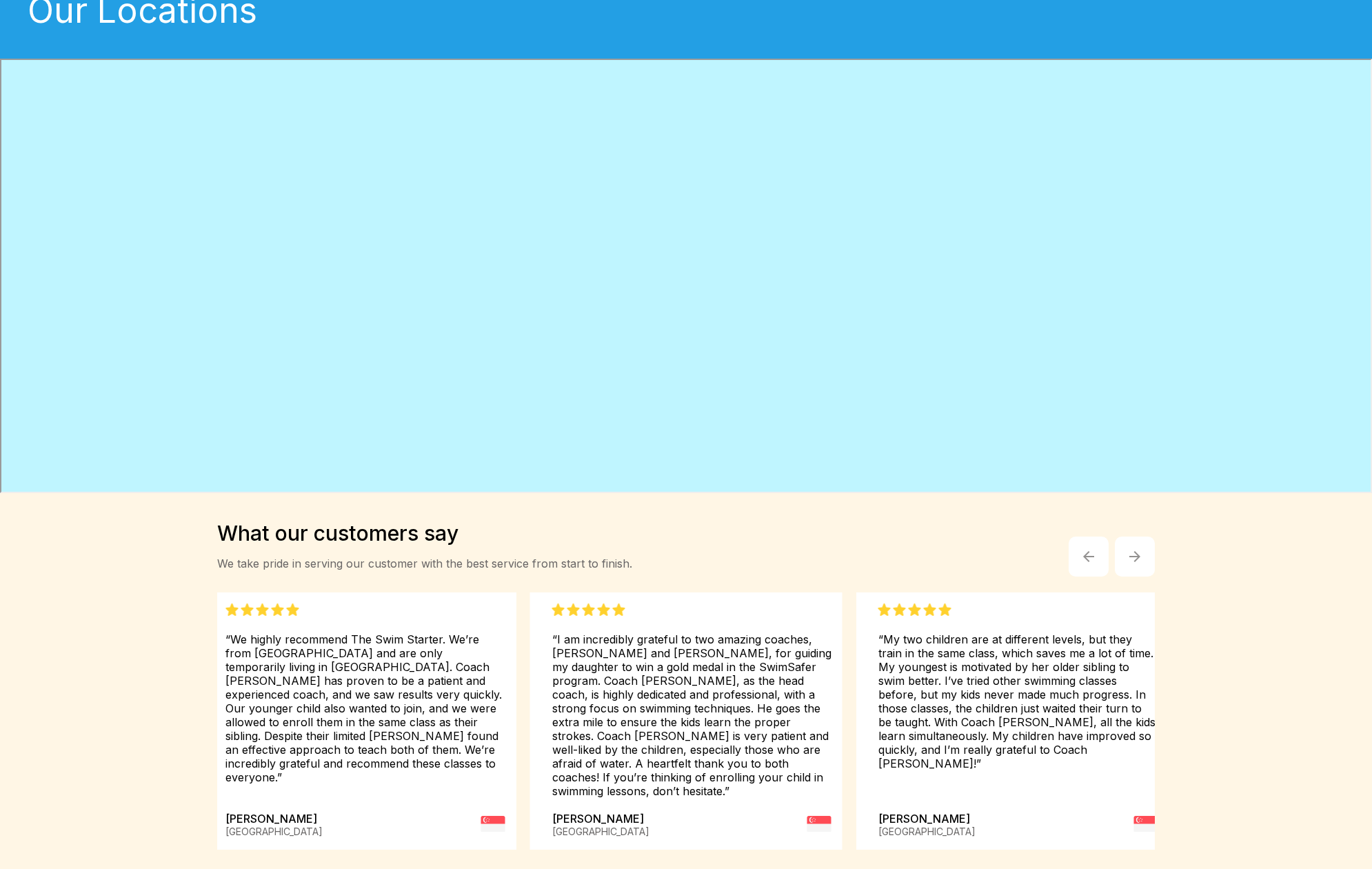
click at [1112, 546] on button "button" at bounding box center [1135, 556] width 40 height 40
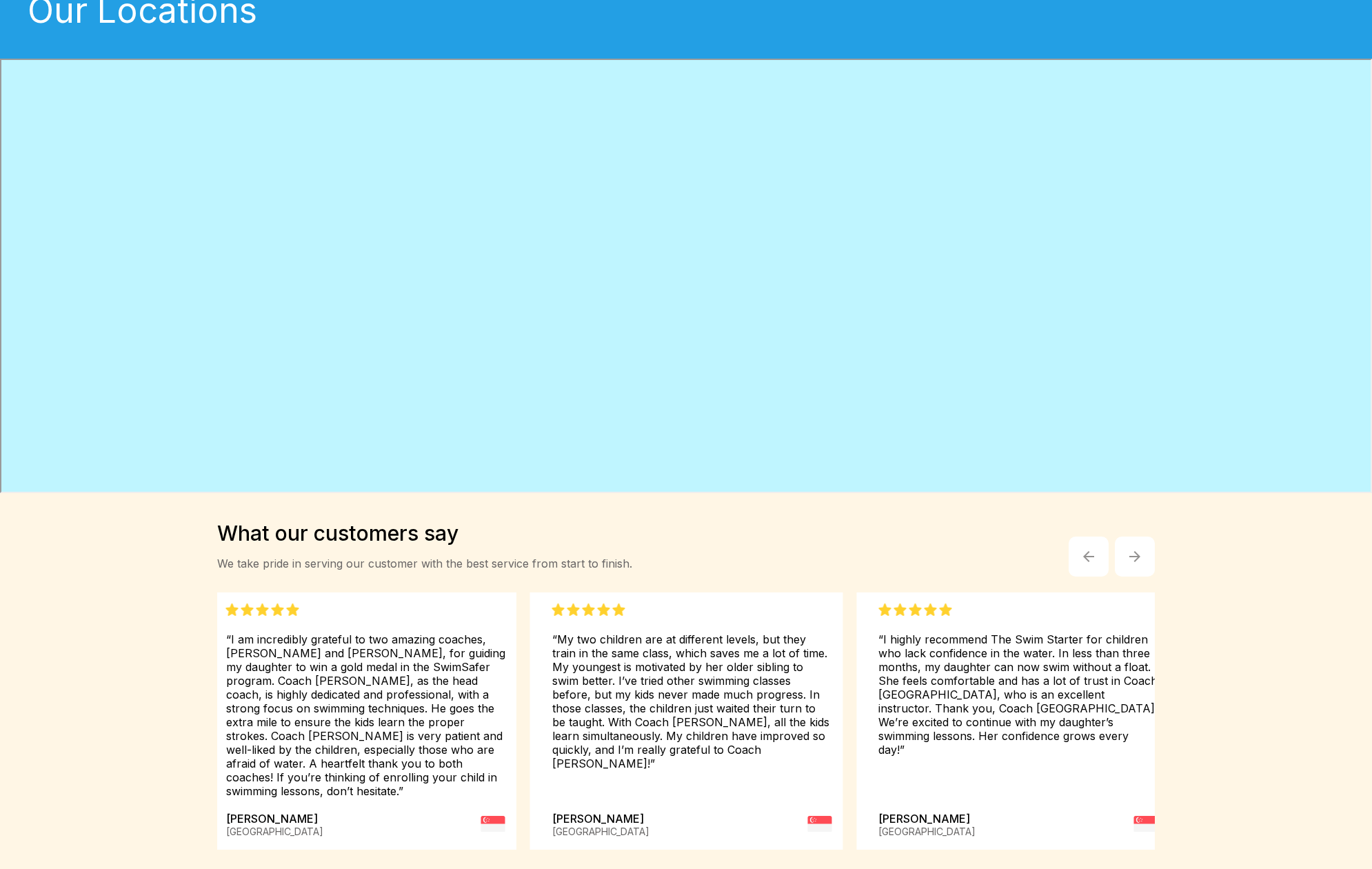
click at [1112, 546] on button "button" at bounding box center [1135, 556] width 40 height 40
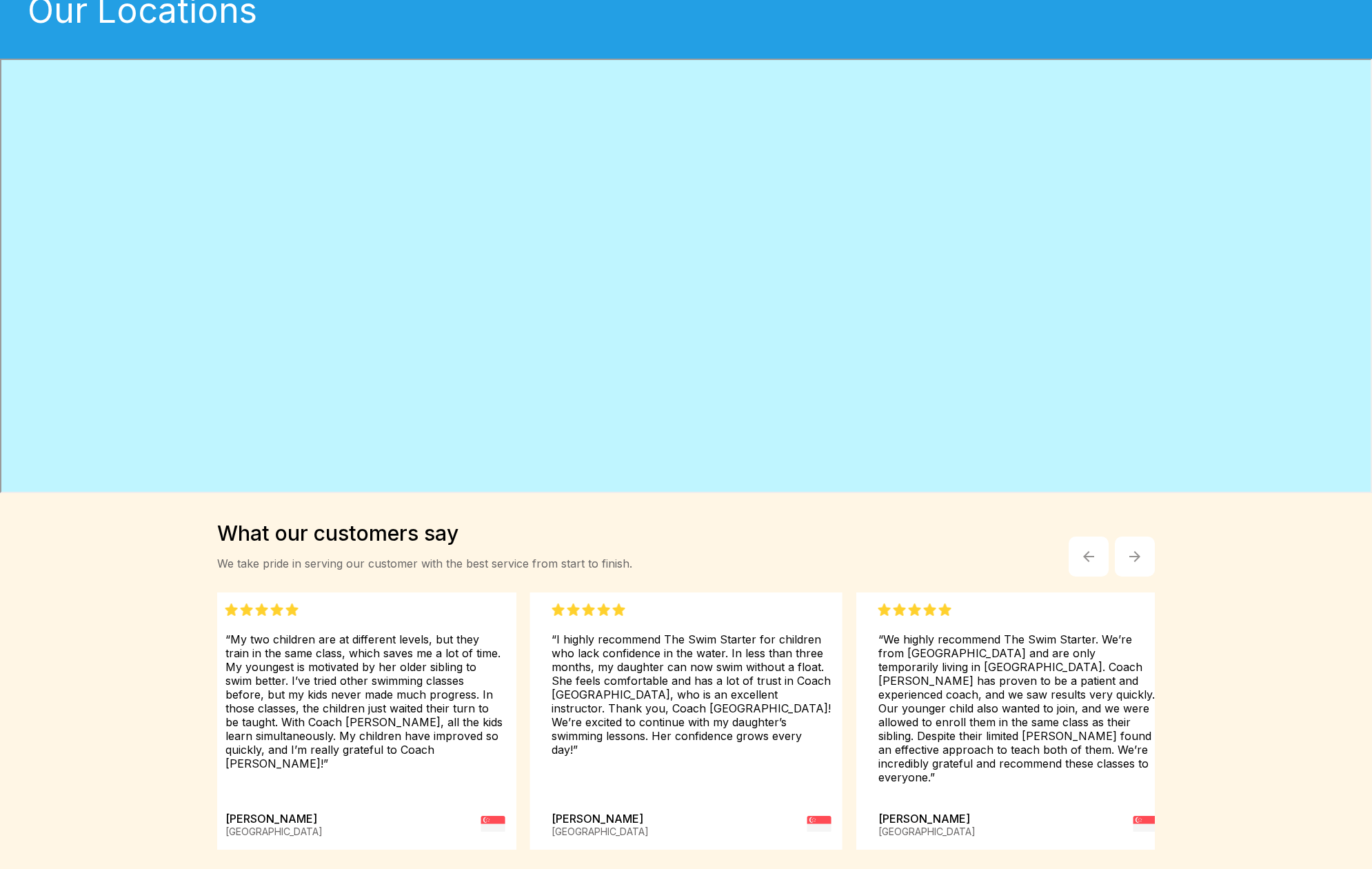
click at [1112, 546] on button "button" at bounding box center [1135, 556] width 40 height 40
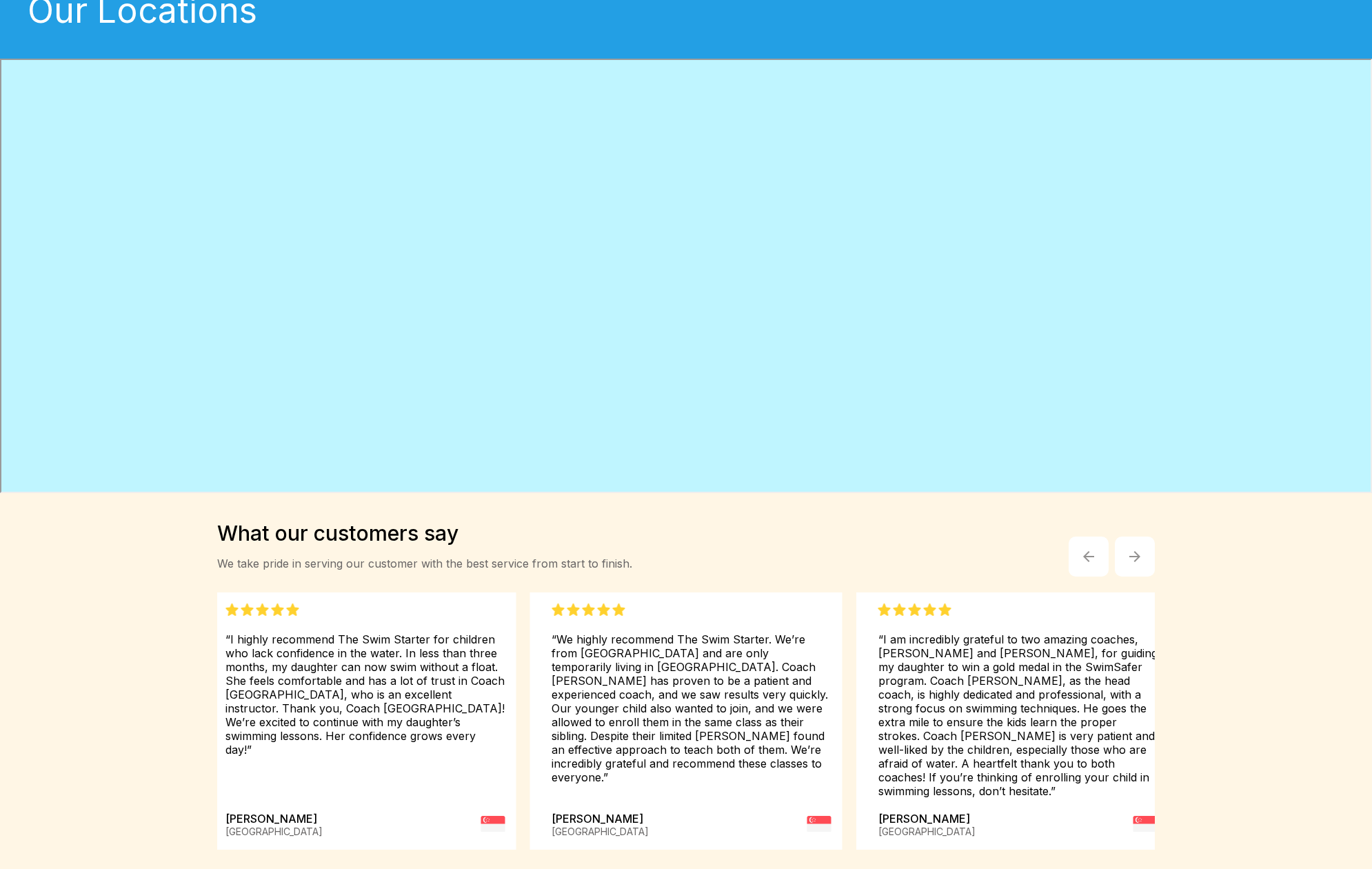
click at [1112, 546] on button "button" at bounding box center [1135, 556] width 40 height 40
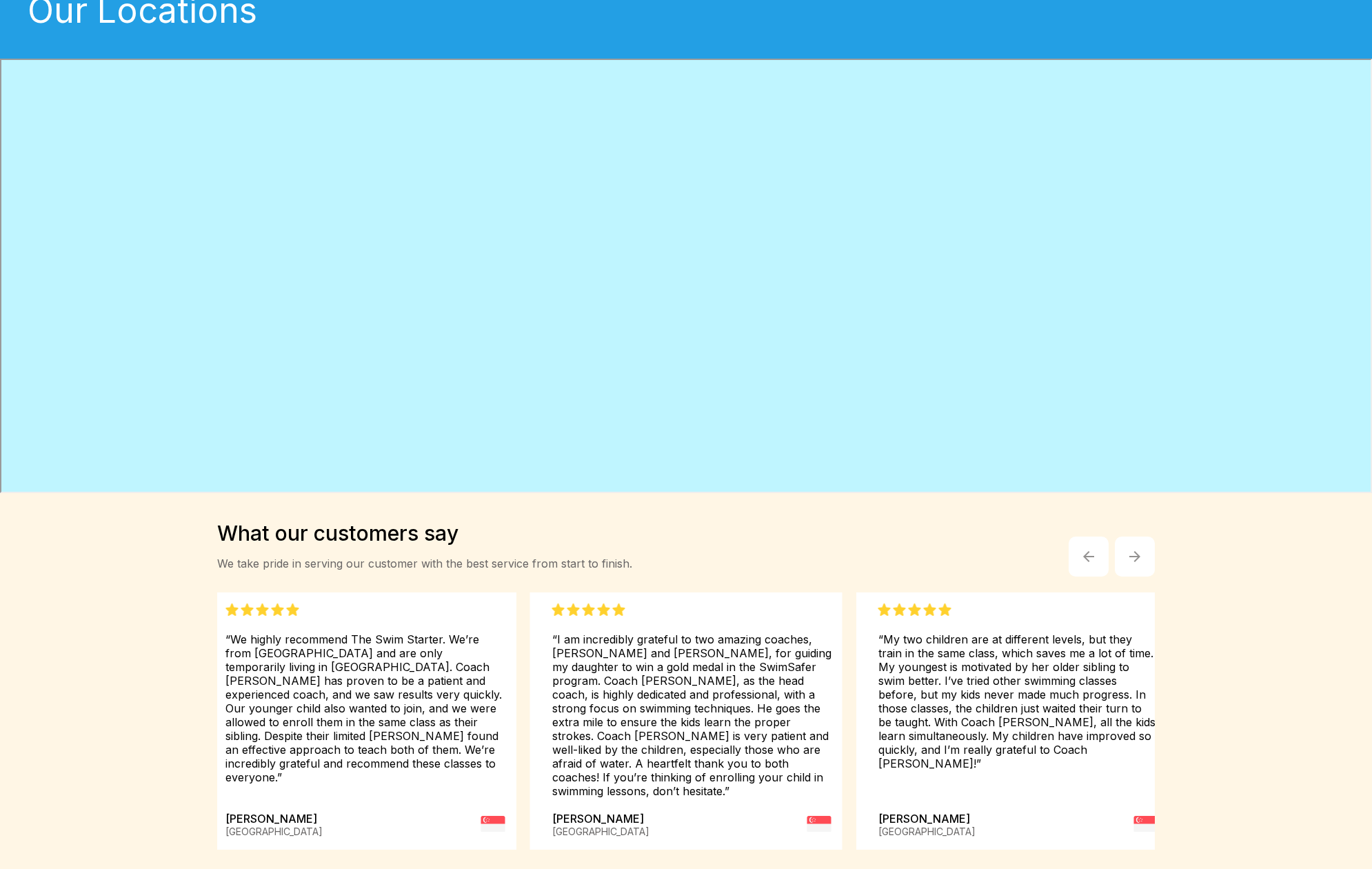
click at [1112, 546] on button "button" at bounding box center [1135, 556] width 40 height 40
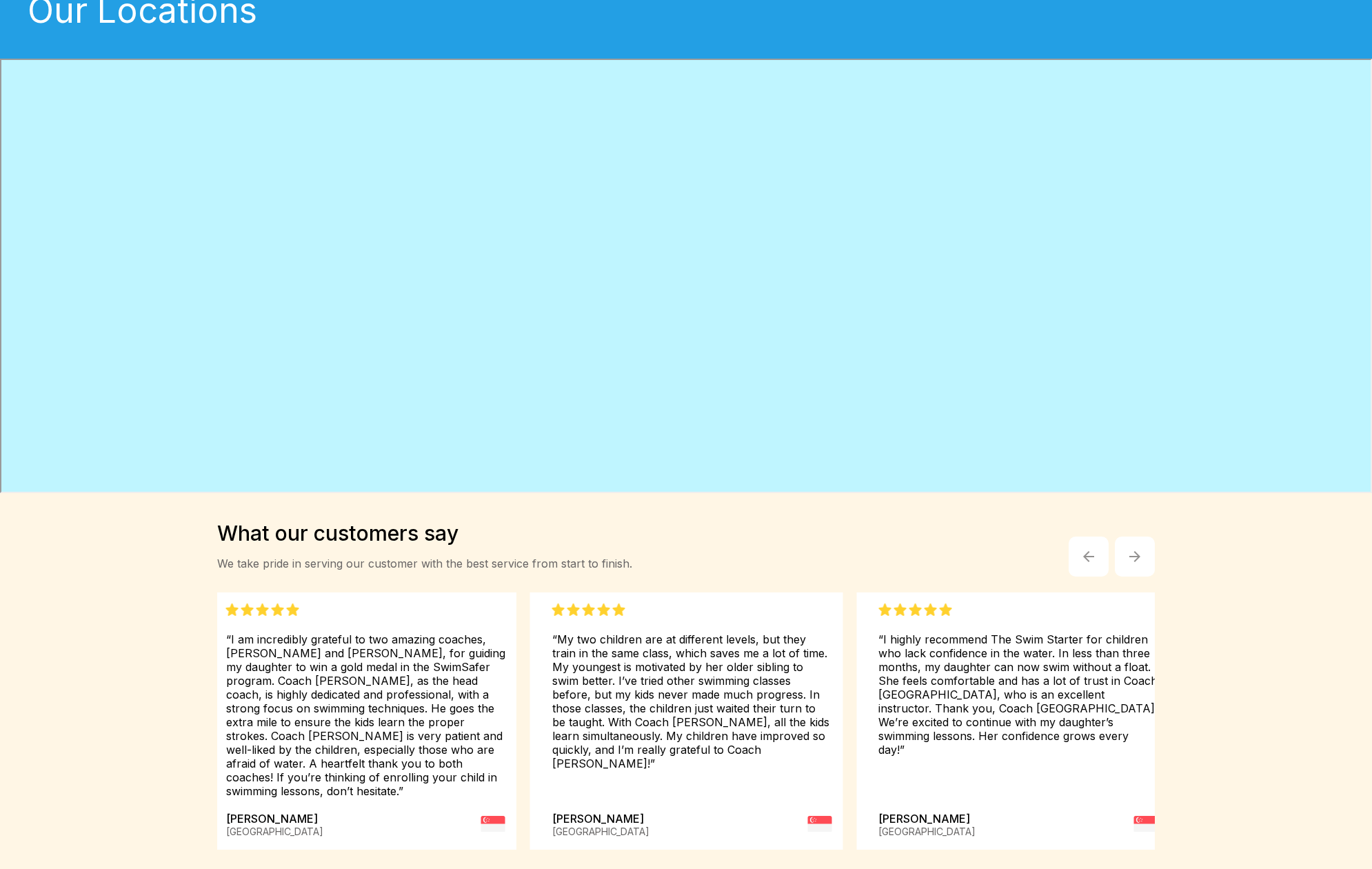
click at [1112, 546] on button "button" at bounding box center [1135, 556] width 40 height 40
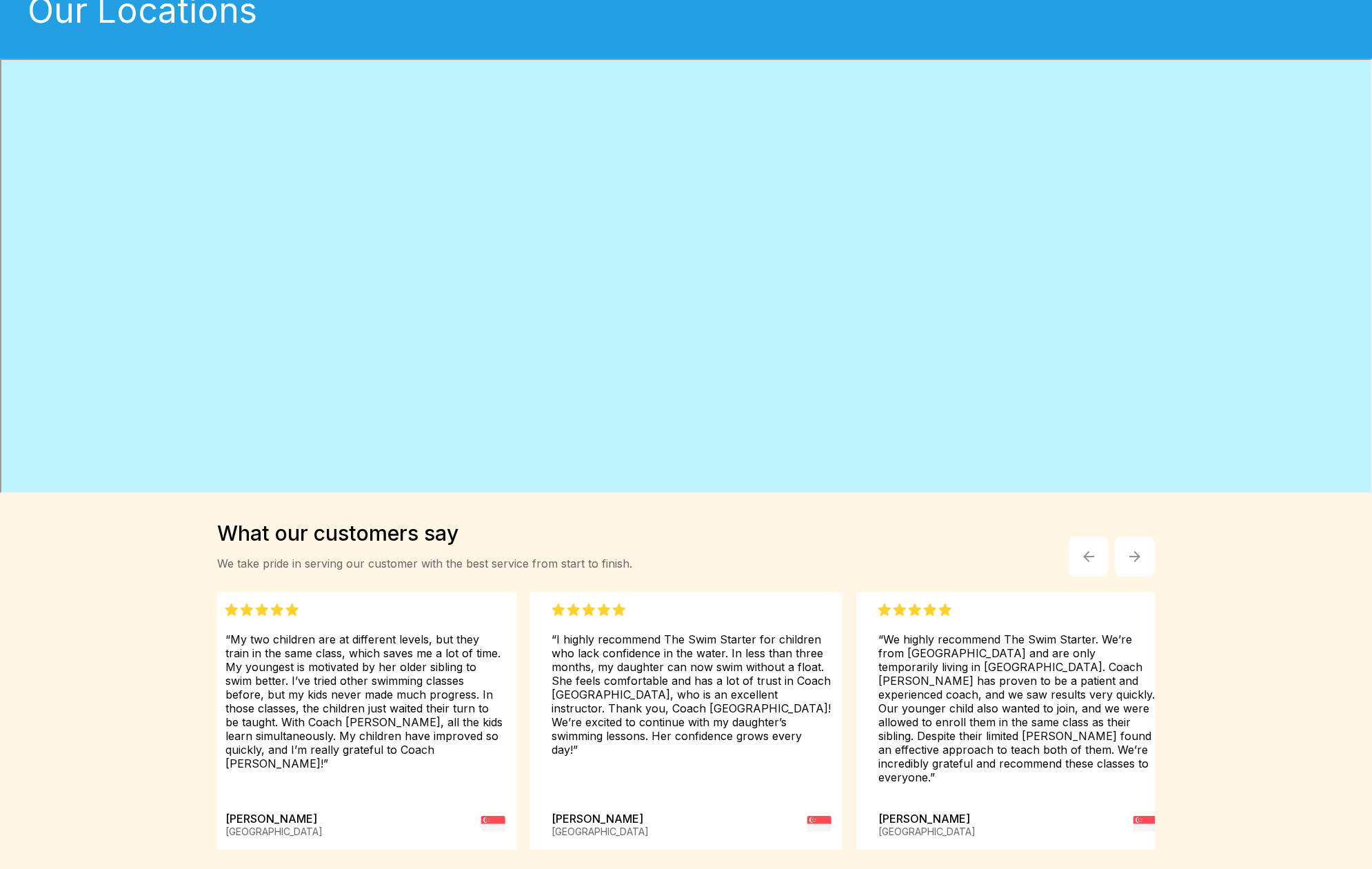
click at [1112, 546] on button "button" at bounding box center [1135, 556] width 40 height 40
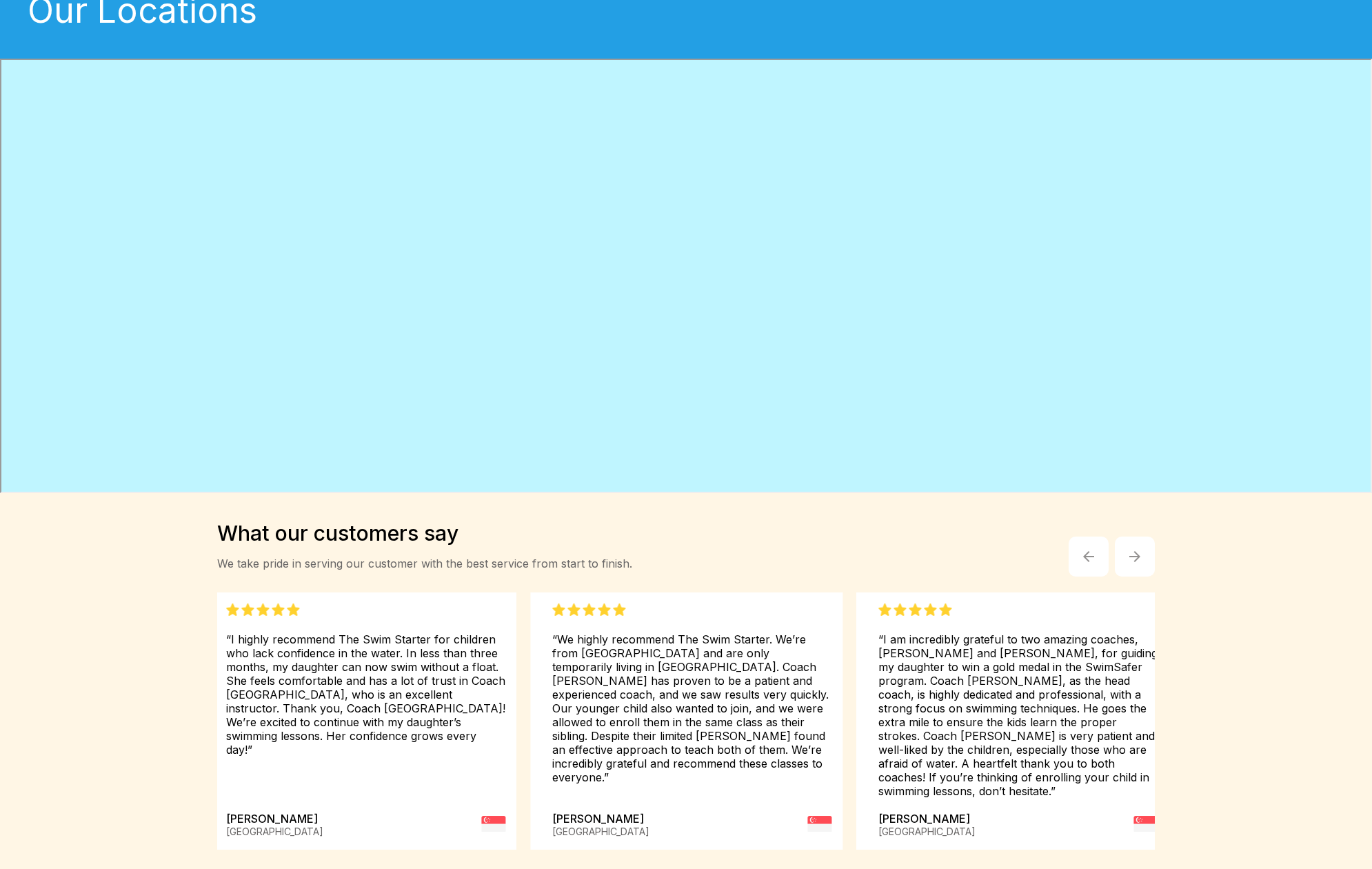
click at [1112, 546] on button "button" at bounding box center [1135, 556] width 40 height 40
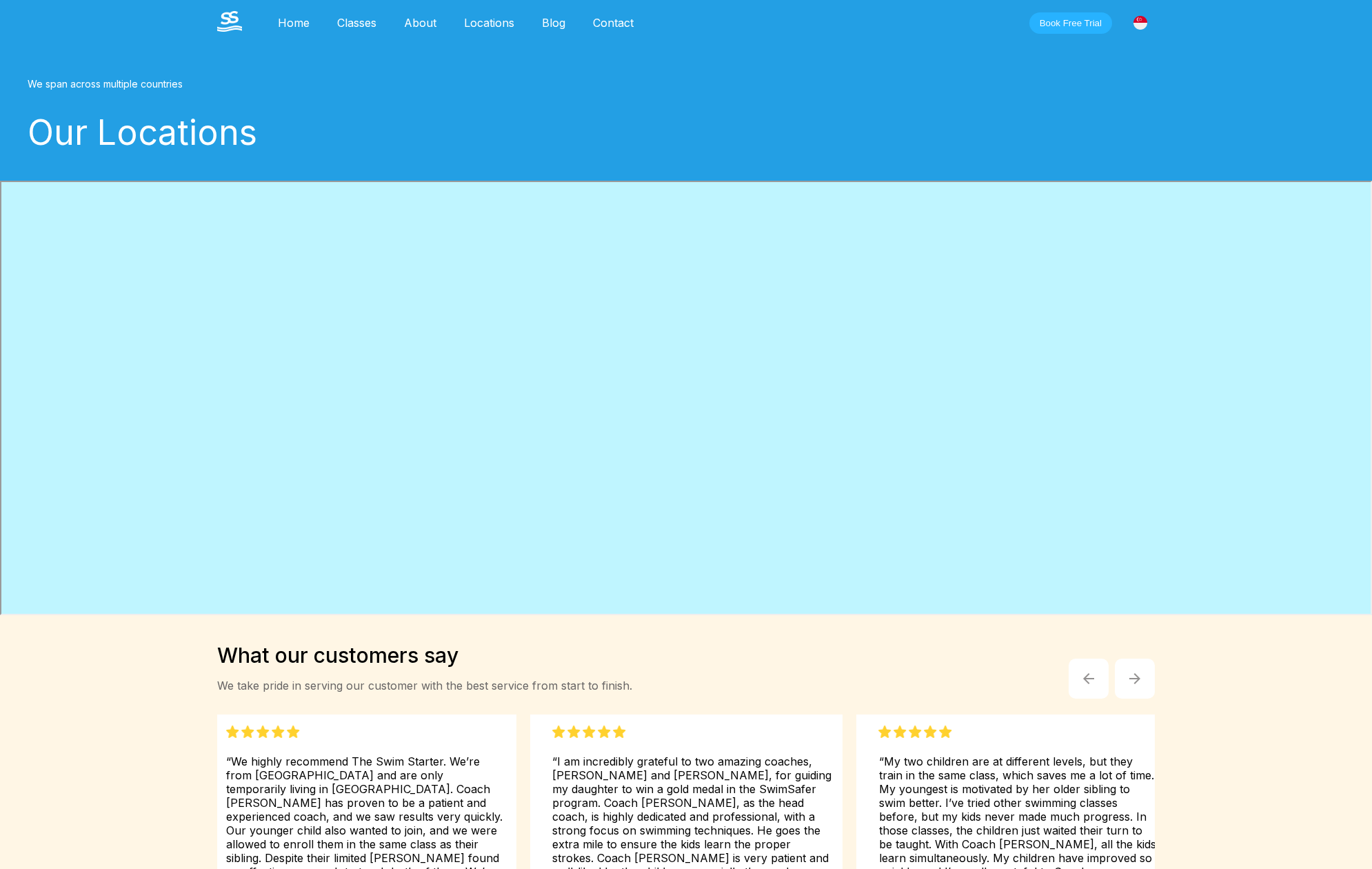
scroll to position [0, 0]
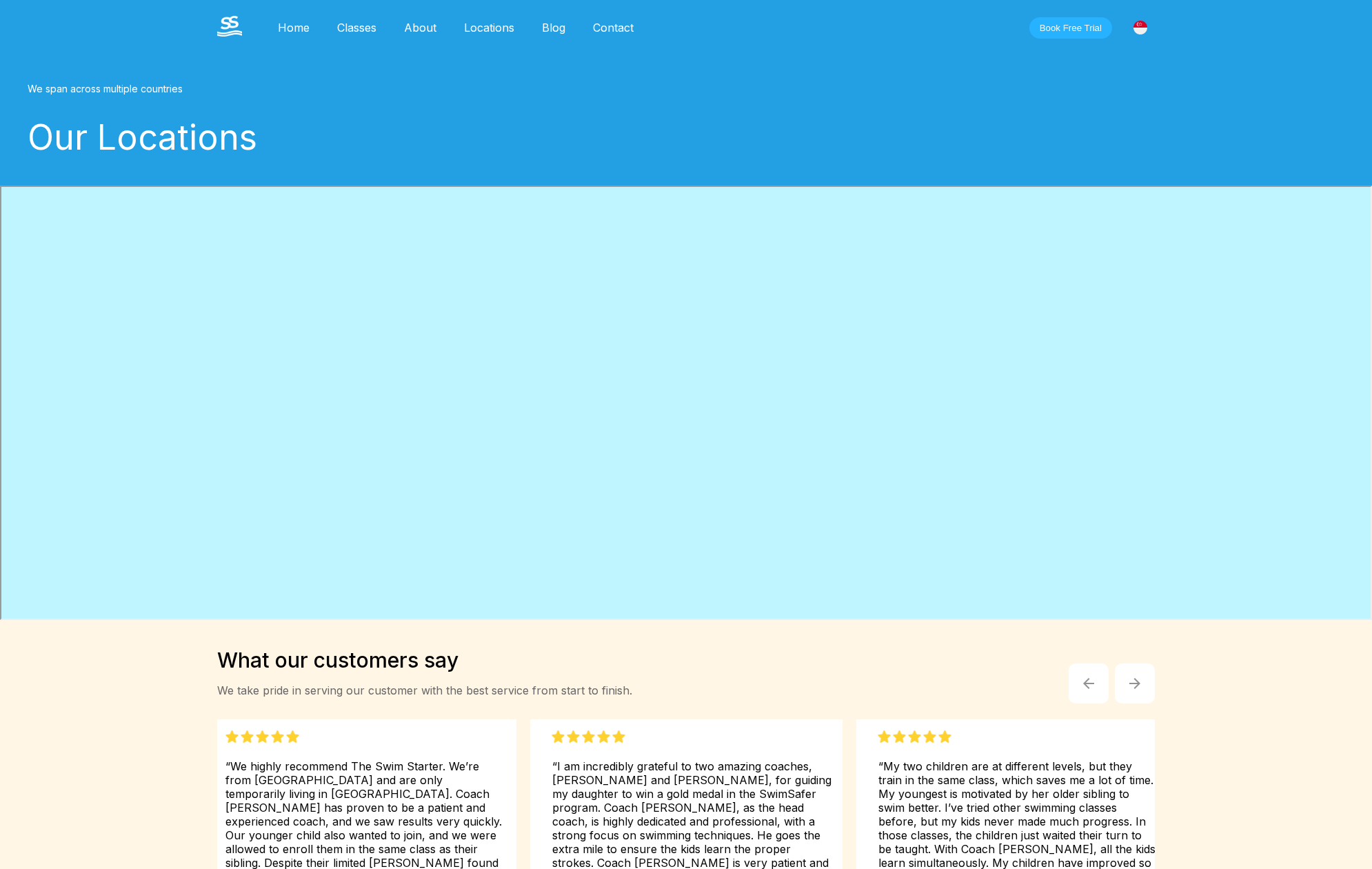
click at [296, 28] on link "Home" at bounding box center [293, 27] width 59 height 14
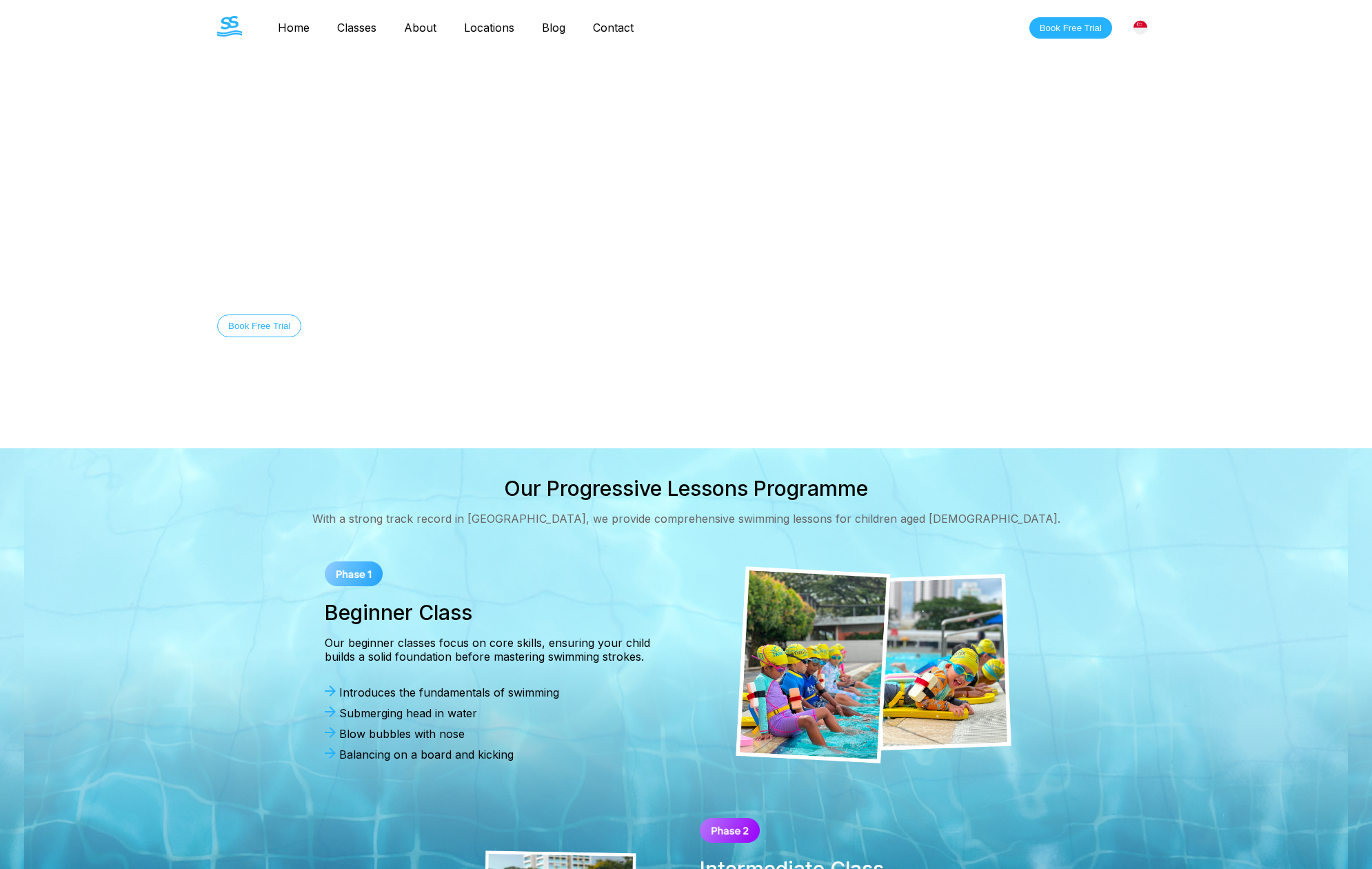
click at [1112, 26] on img at bounding box center [1140, 27] width 14 height 14
